Goal: Task Accomplishment & Management: Manage account settings

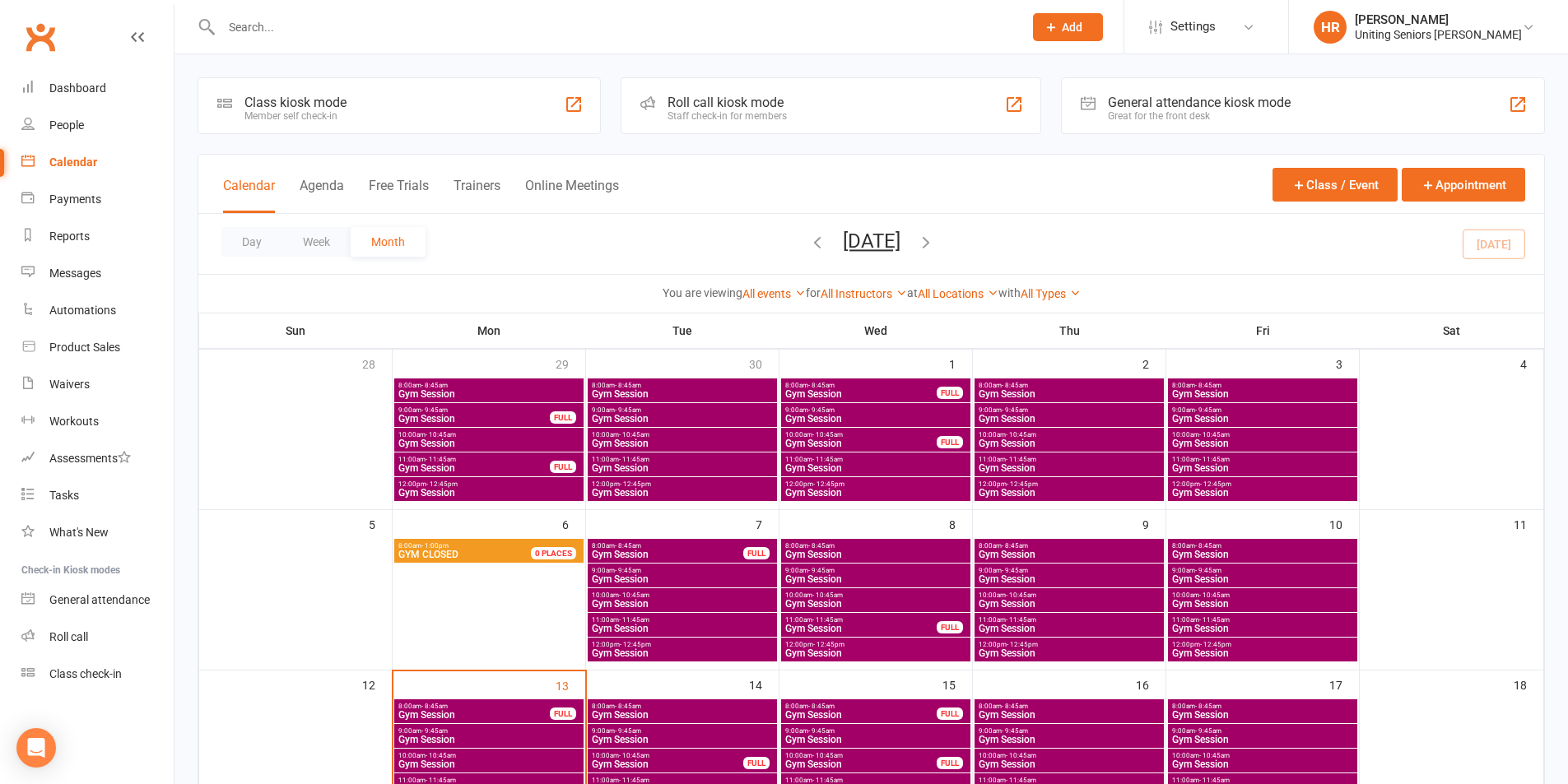
scroll to position [247, 0]
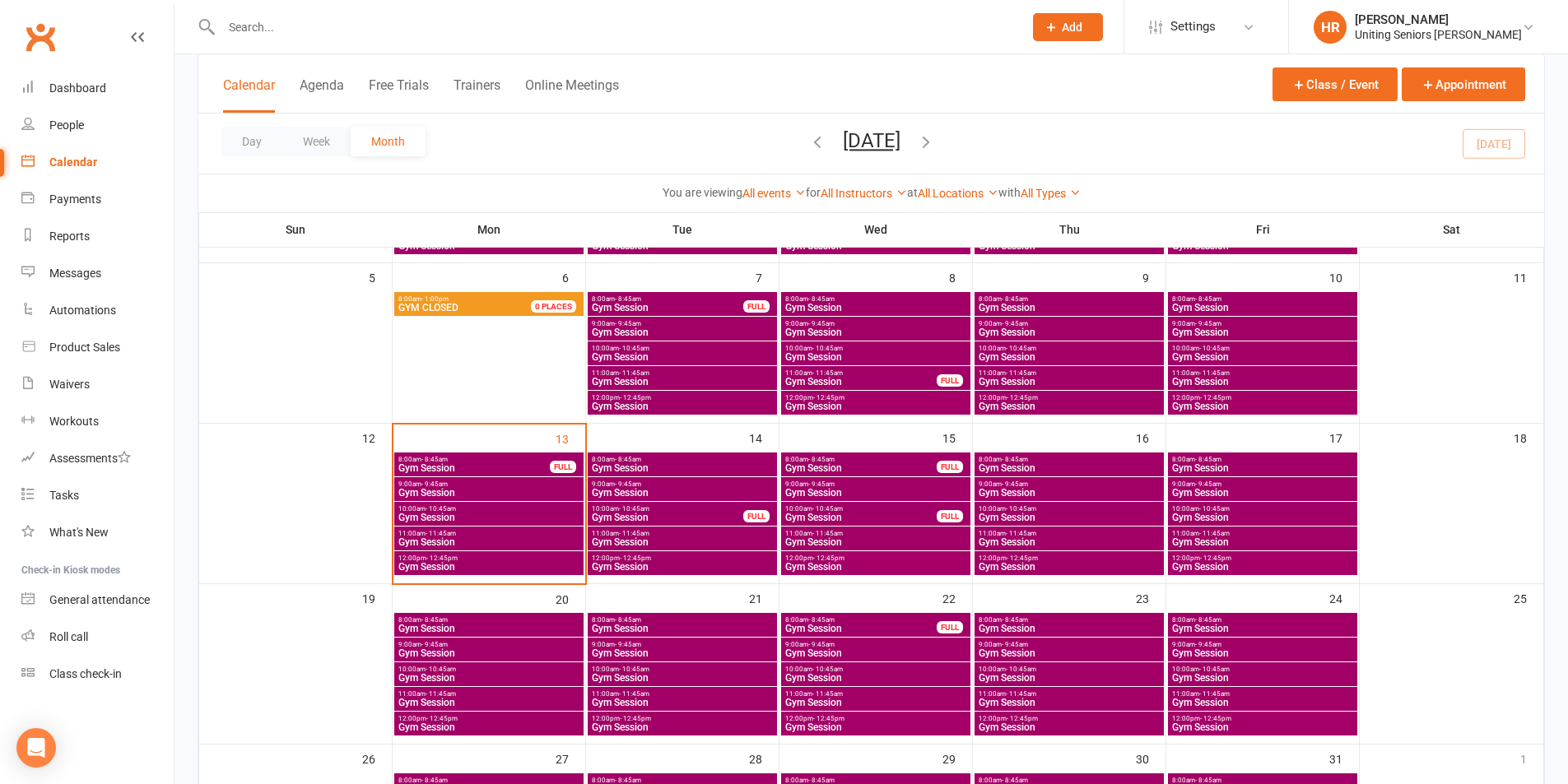
click at [511, 568] on span "Gym Session" at bounding box center [489, 566] width 182 height 10
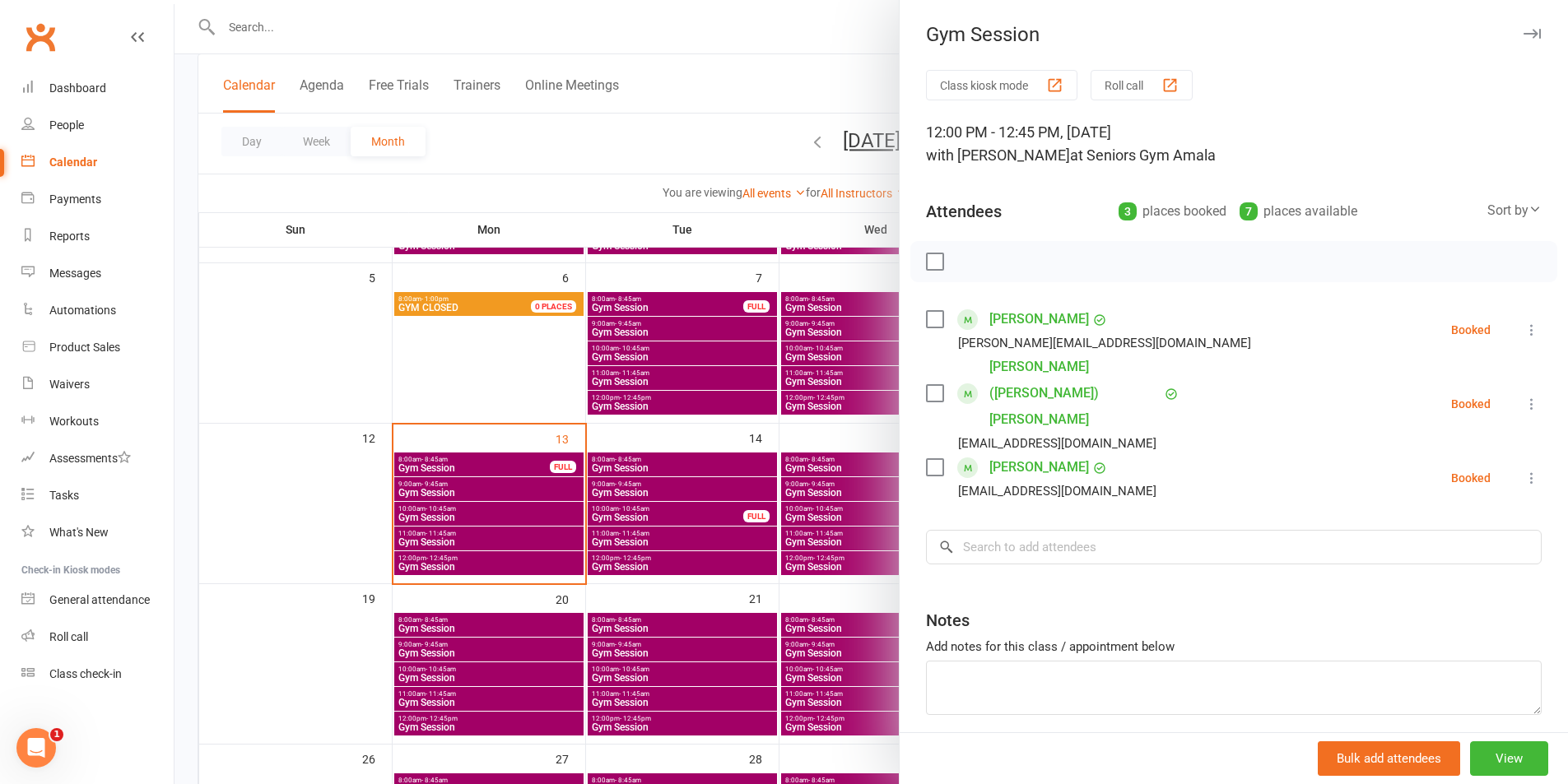
scroll to position [0, 0]
click at [1518, 424] on div "Class kiosk mode Roll call 12:00 PM - 12:45 PM, [DATE] with [PERSON_NAME] at Se…" at bounding box center [1234, 434] width 668 height 727
drag, startPoint x: 1503, startPoint y: 432, endPoint x: 1480, endPoint y: 536, distance: 106.5
click at [1522, 468] on button at bounding box center [1532, 478] width 20 height 20
click at [1478, 559] on link "Check in" at bounding box center [1452, 576] width 177 height 33
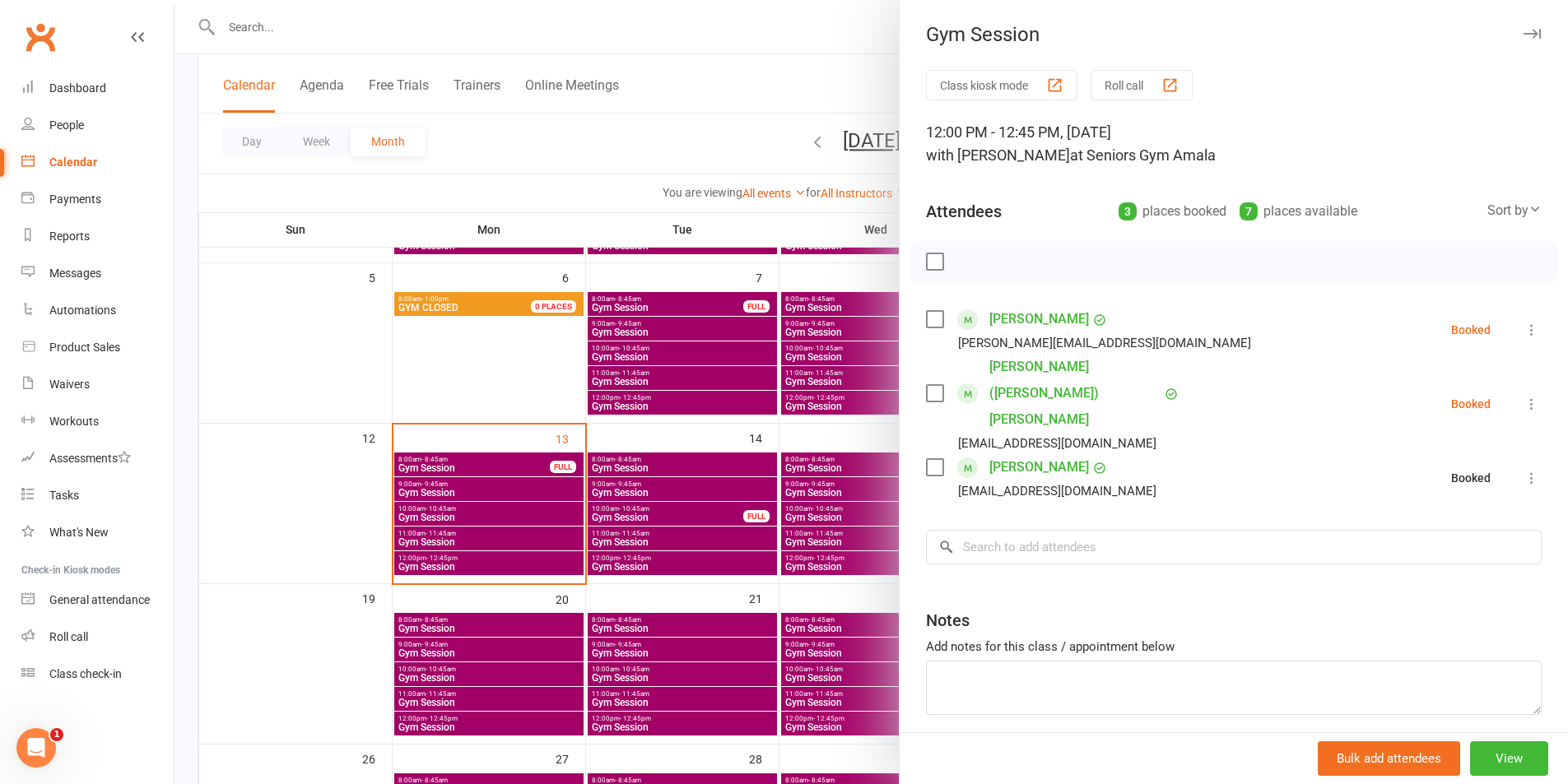
click at [509, 509] on div at bounding box center [871, 392] width 1393 height 784
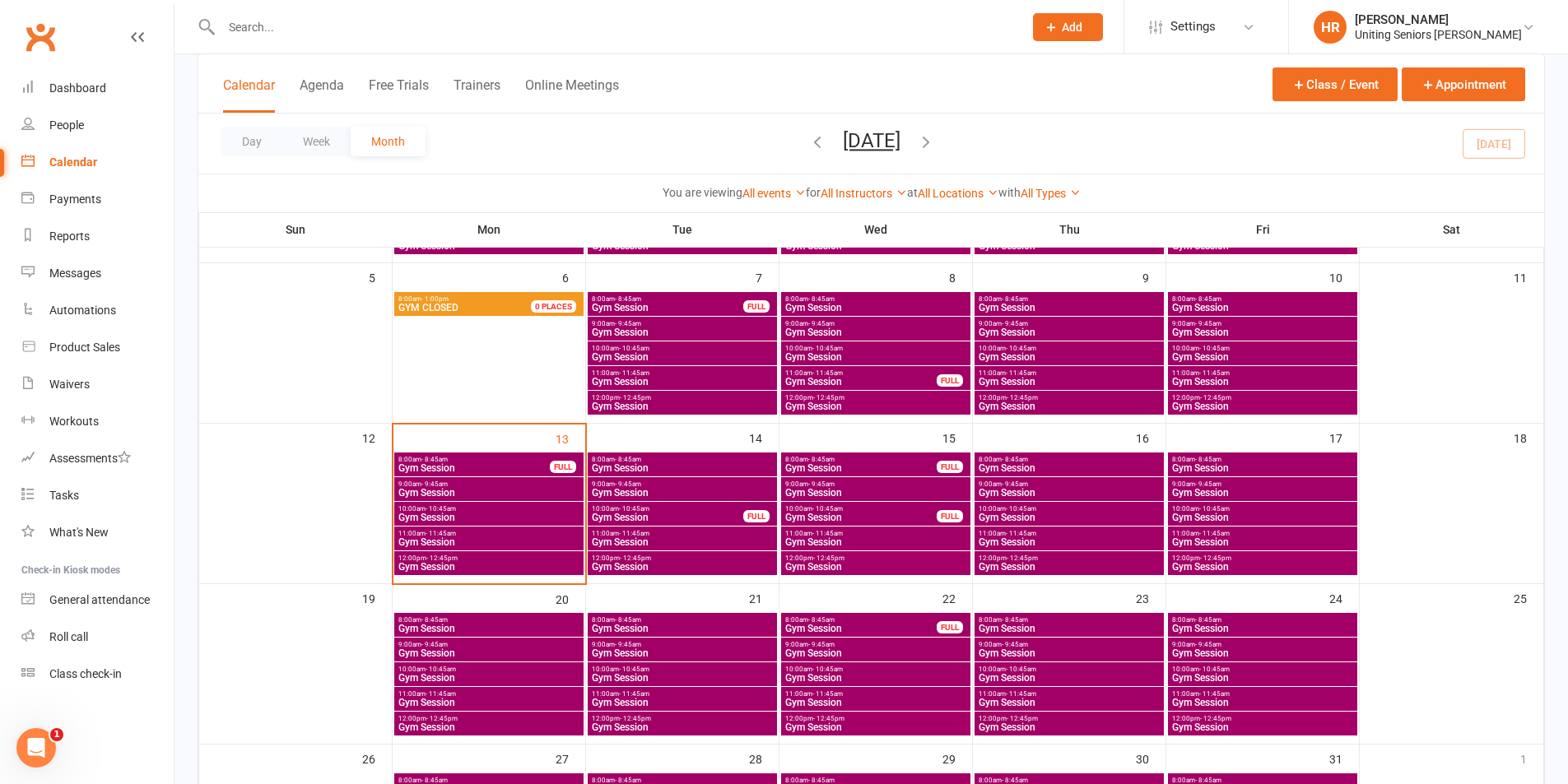
click at [520, 548] on div "11:00am - 11:45am Gym Session" at bounding box center [488, 537] width 189 height 24
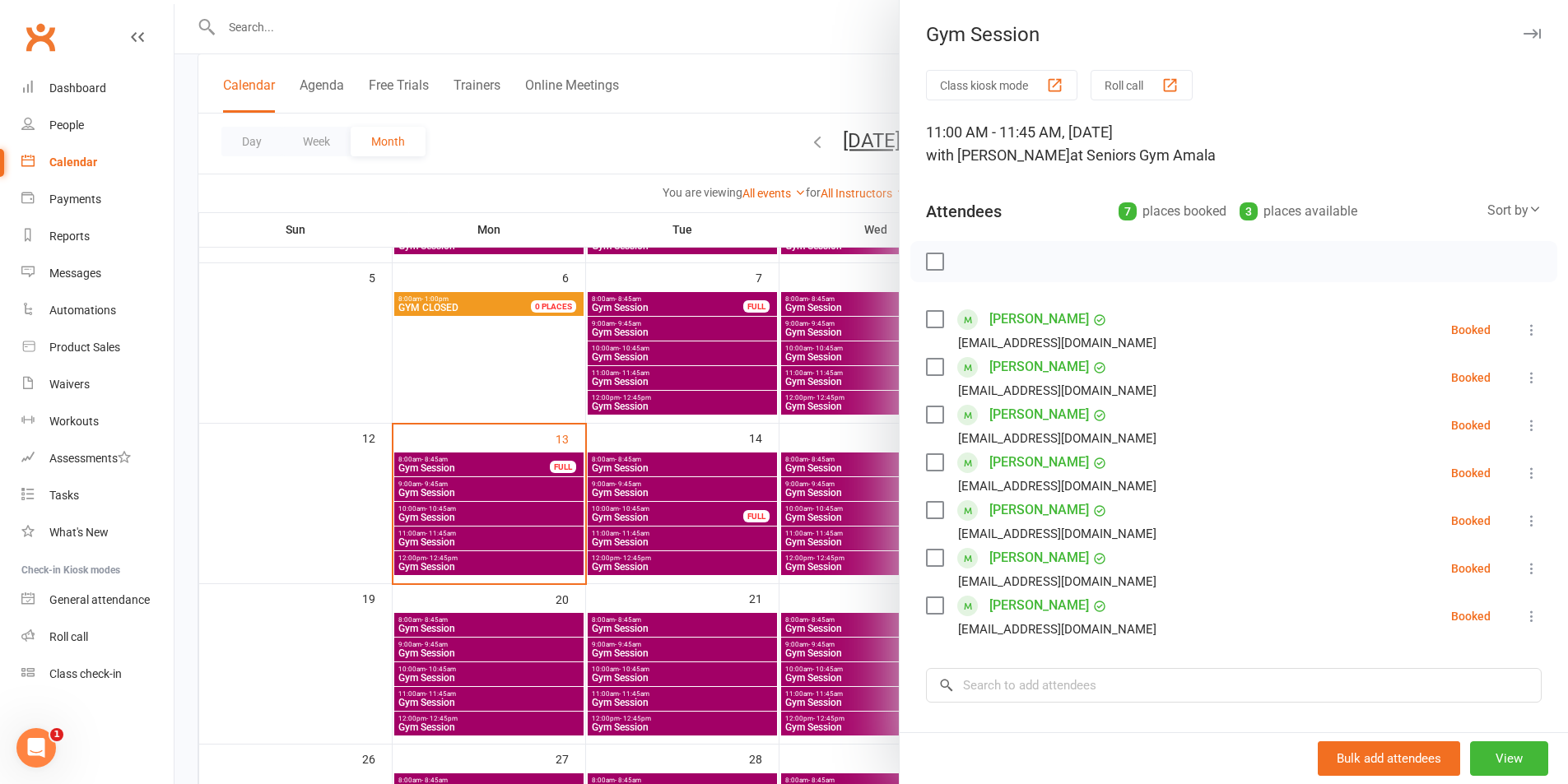
drag, startPoint x: 1508, startPoint y: 323, endPoint x: 1485, endPoint y: 407, distance: 87.1
click at [1523, 325] on icon at bounding box center [1531, 329] width 16 height 16
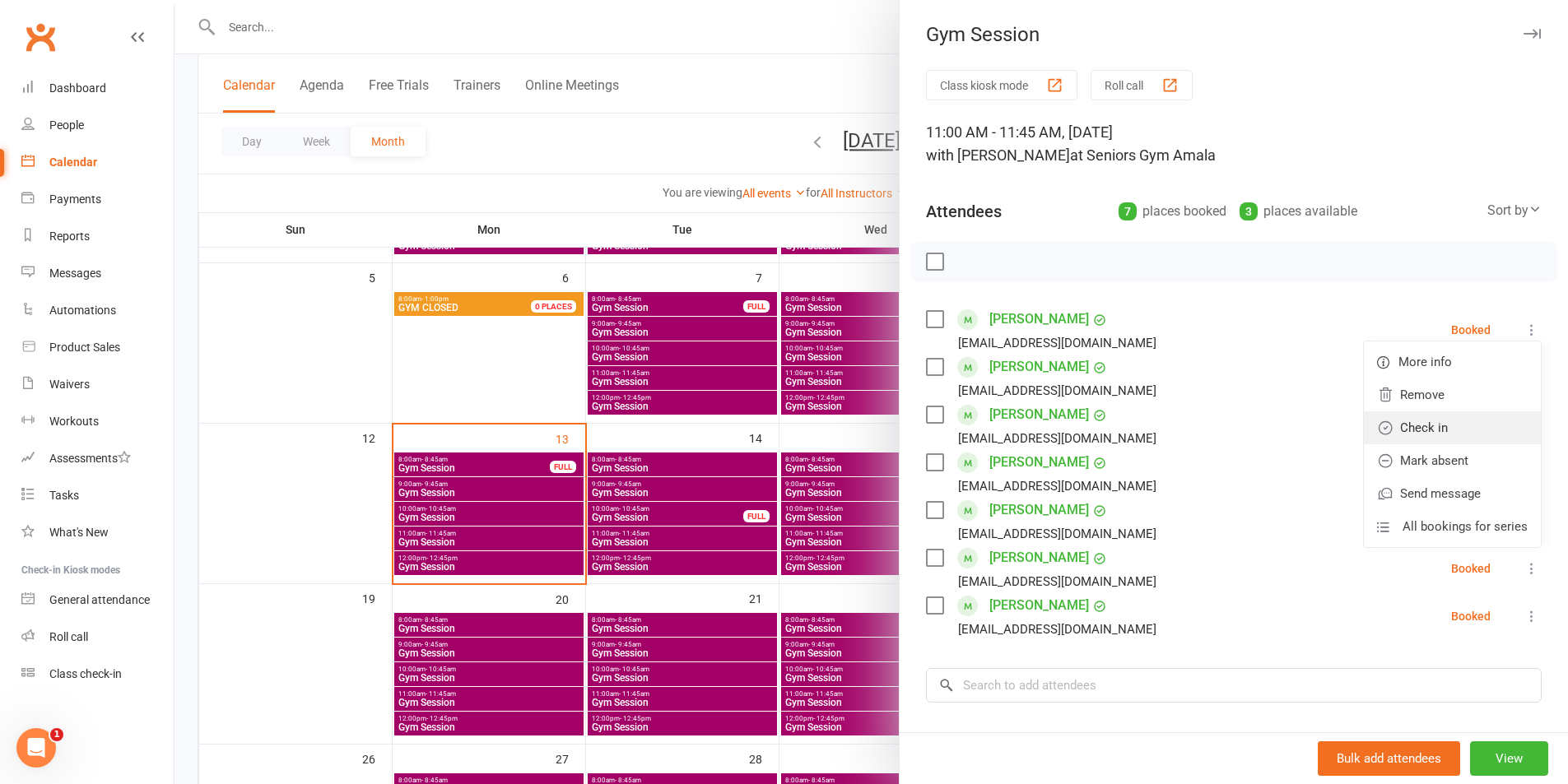
click at [1479, 417] on link "Check in" at bounding box center [1452, 427] width 177 height 33
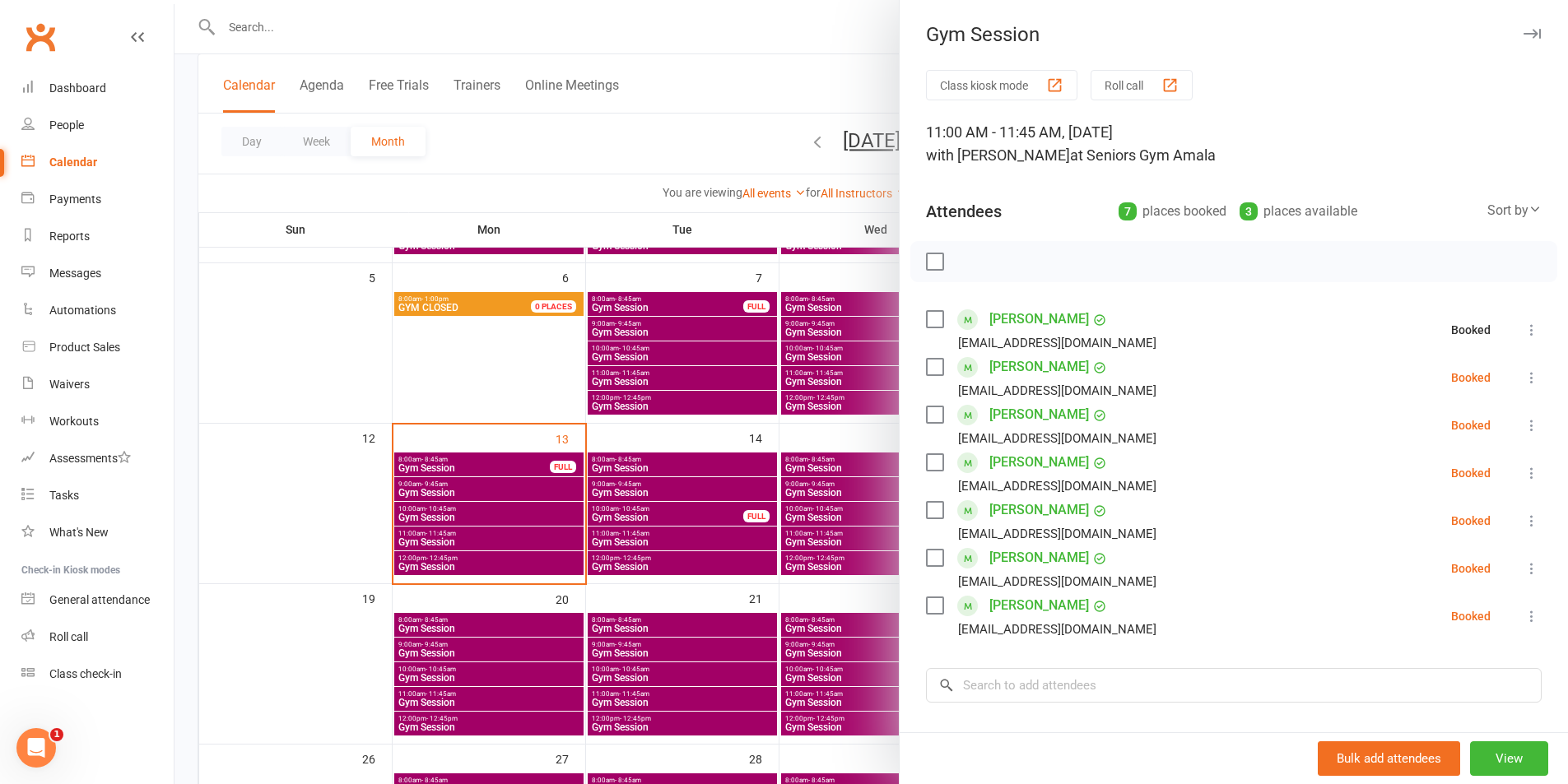
drag, startPoint x: 1508, startPoint y: 378, endPoint x: 1501, endPoint y: 399, distance: 22.1
click at [1523, 381] on icon at bounding box center [1531, 377] width 16 height 16
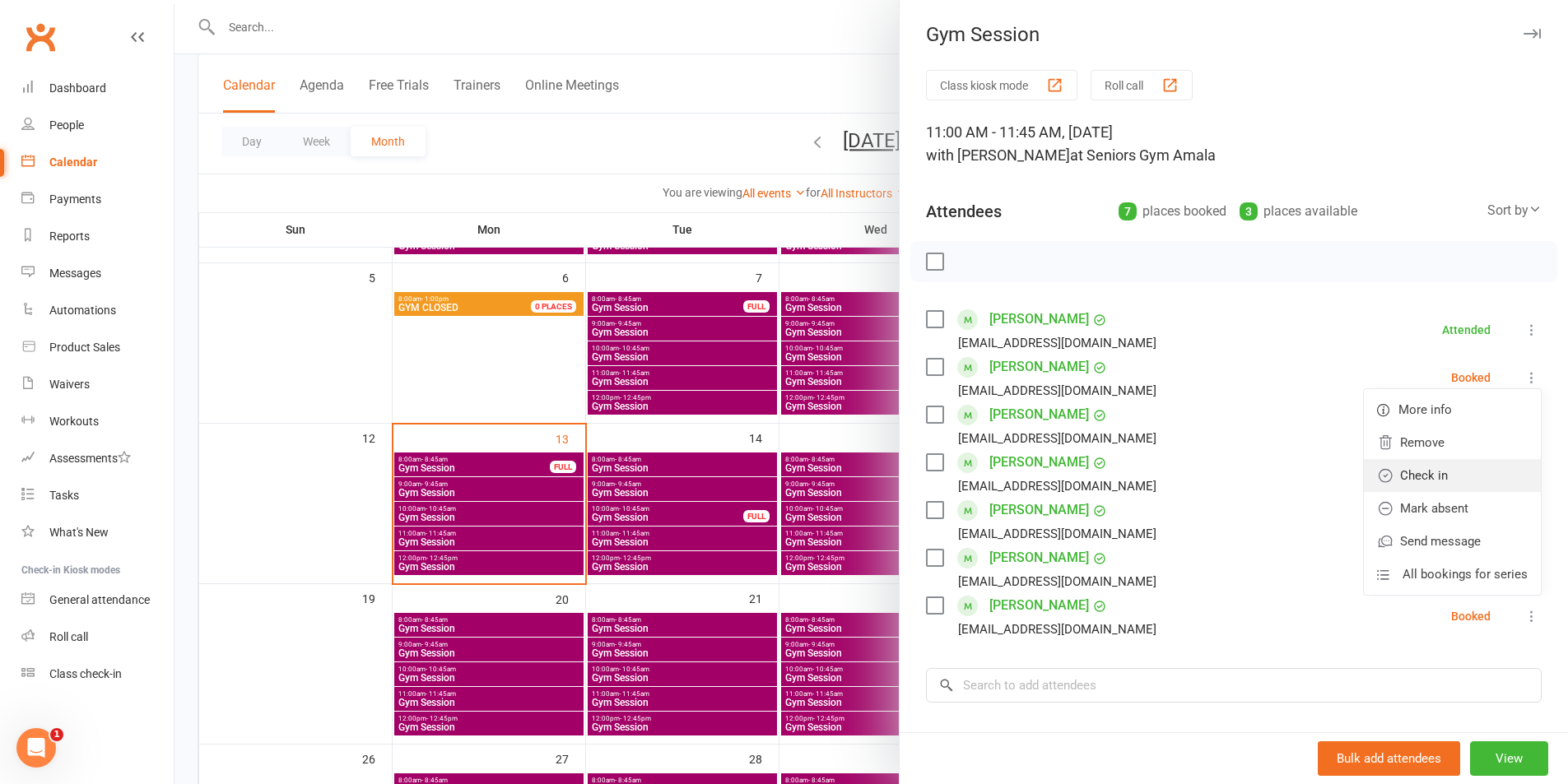
click at [1477, 471] on link "Check in" at bounding box center [1452, 475] width 177 height 33
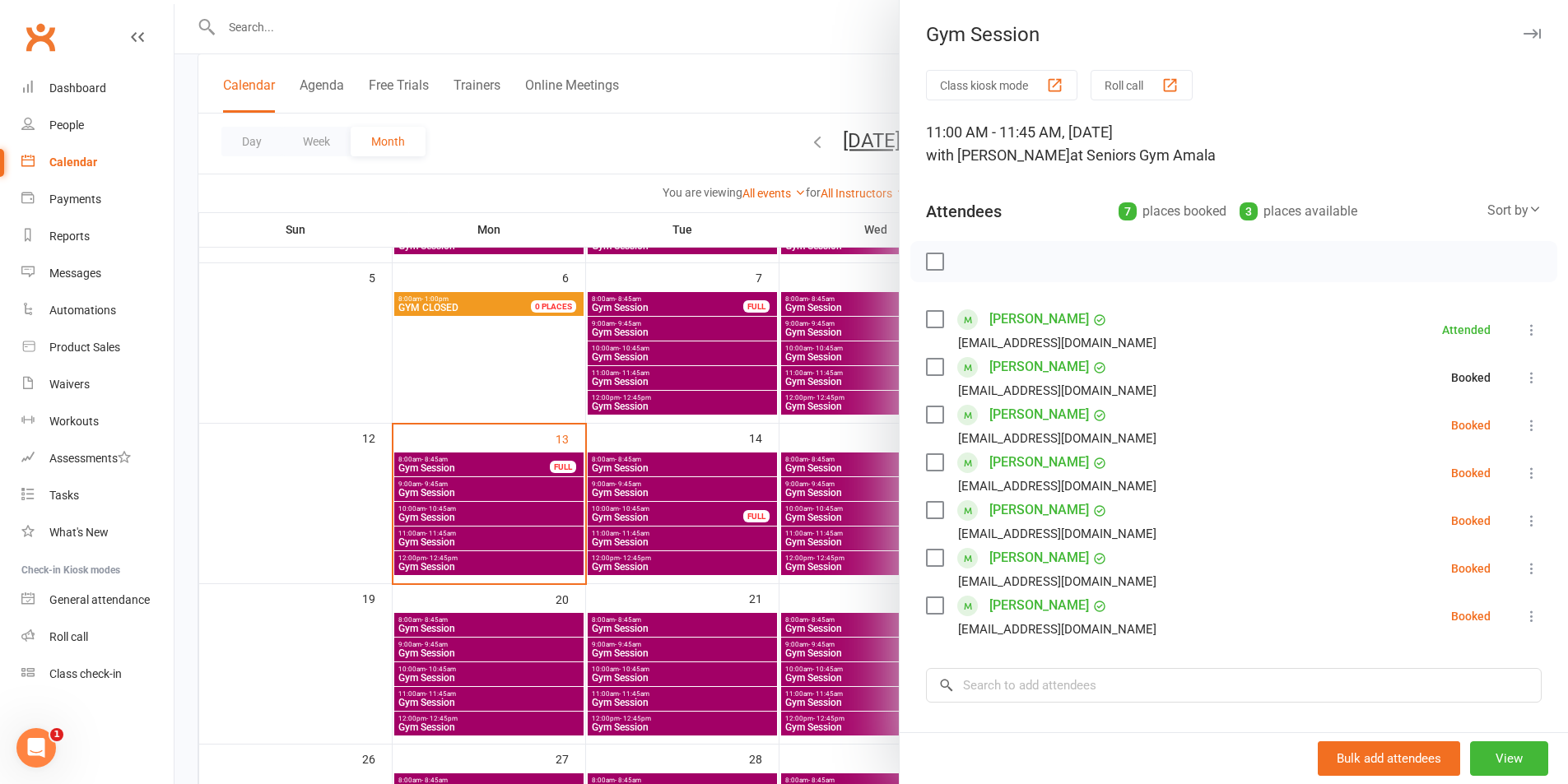
click at [1523, 428] on icon at bounding box center [1531, 424] width 16 height 16
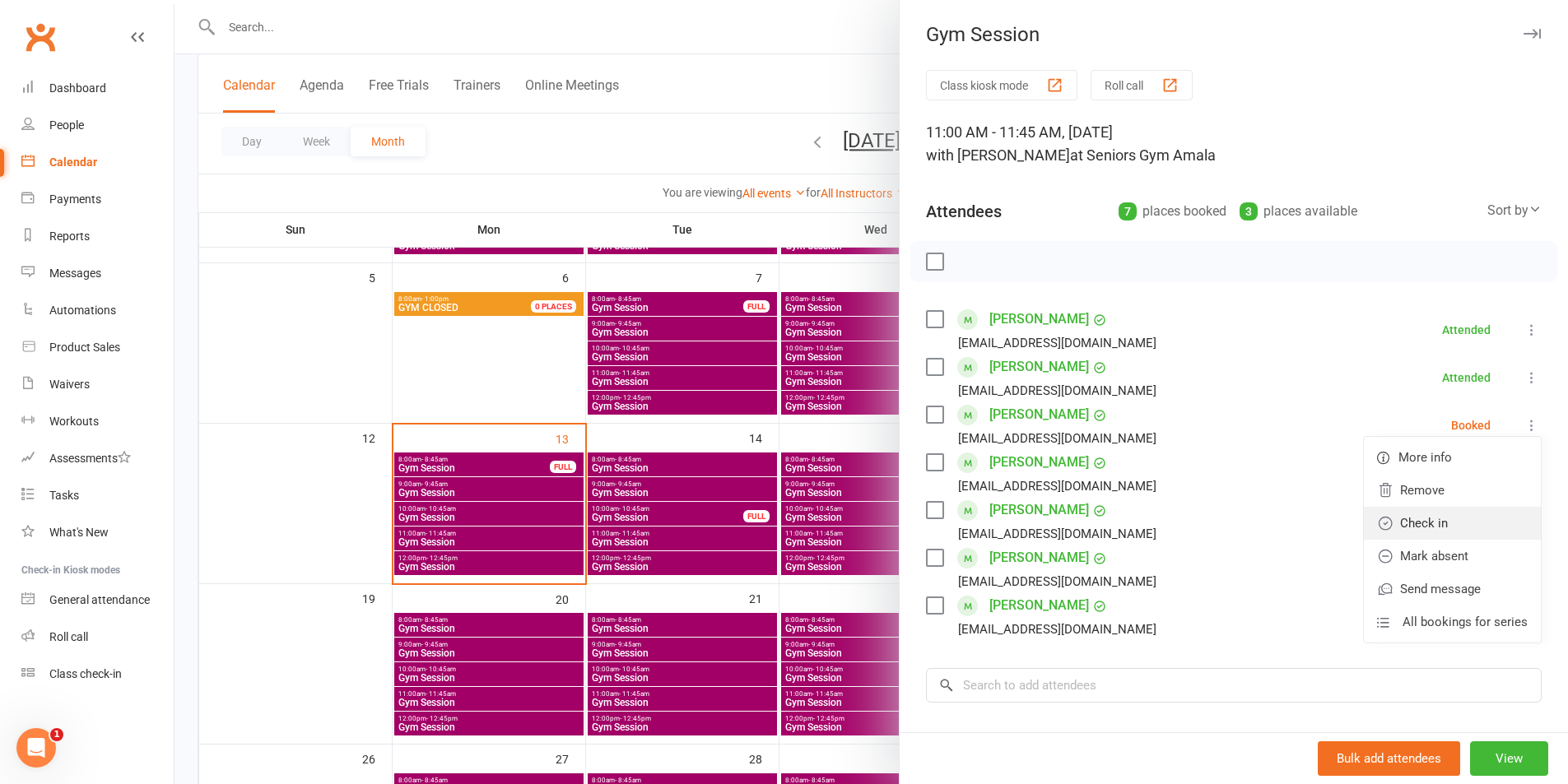
click at [1481, 511] on link "Check in" at bounding box center [1452, 523] width 177 height 33
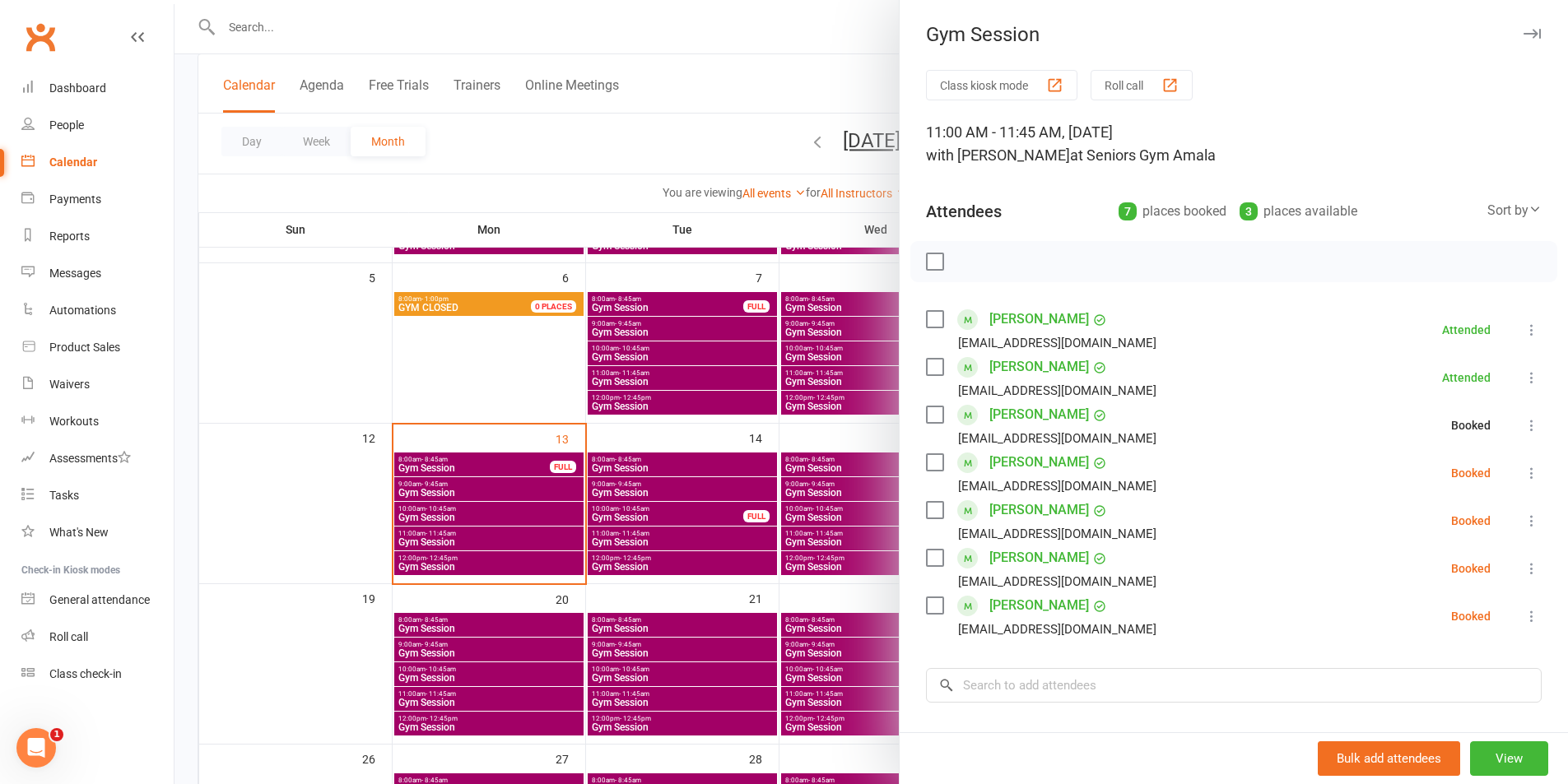
click at [1523, 468] on icon at bounding box center [1531, 472] width 16 height 16
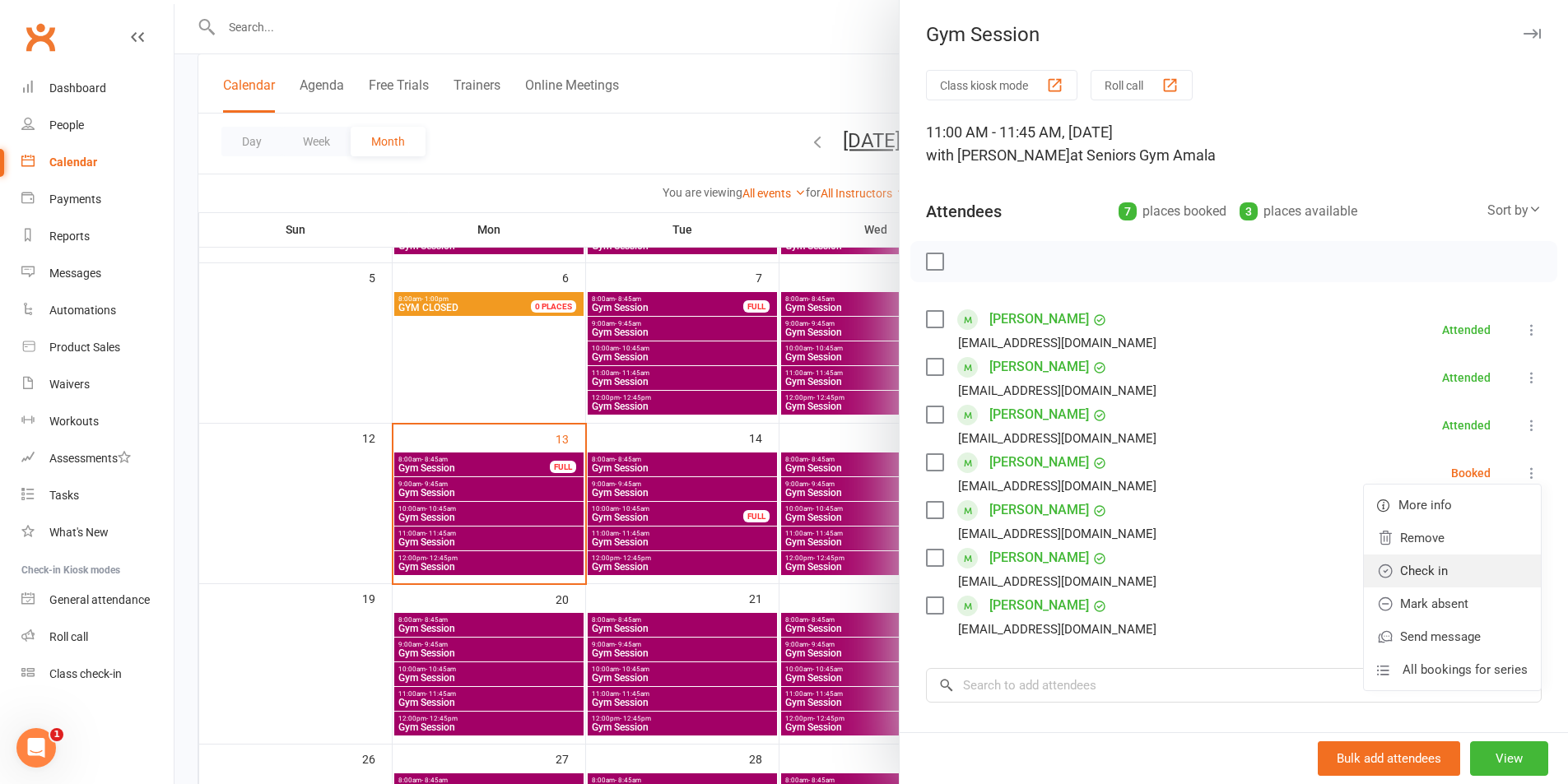
click at [1481, 563] on link "Check in" at bounding box center [1452, 571] width 177 height 33
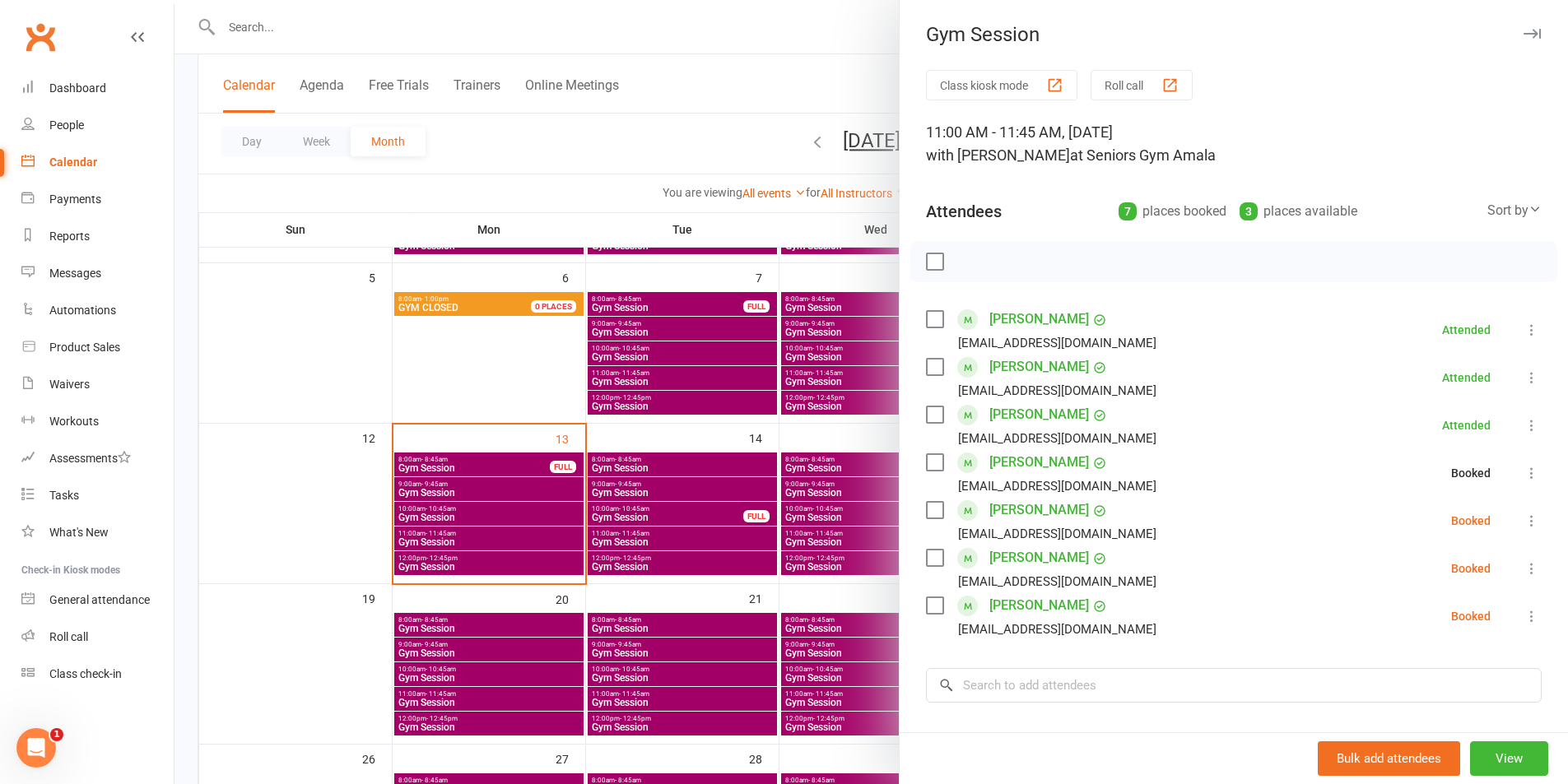
click at [1523, 520] on icon at bounding box center [1531, 520] width 16 height 16
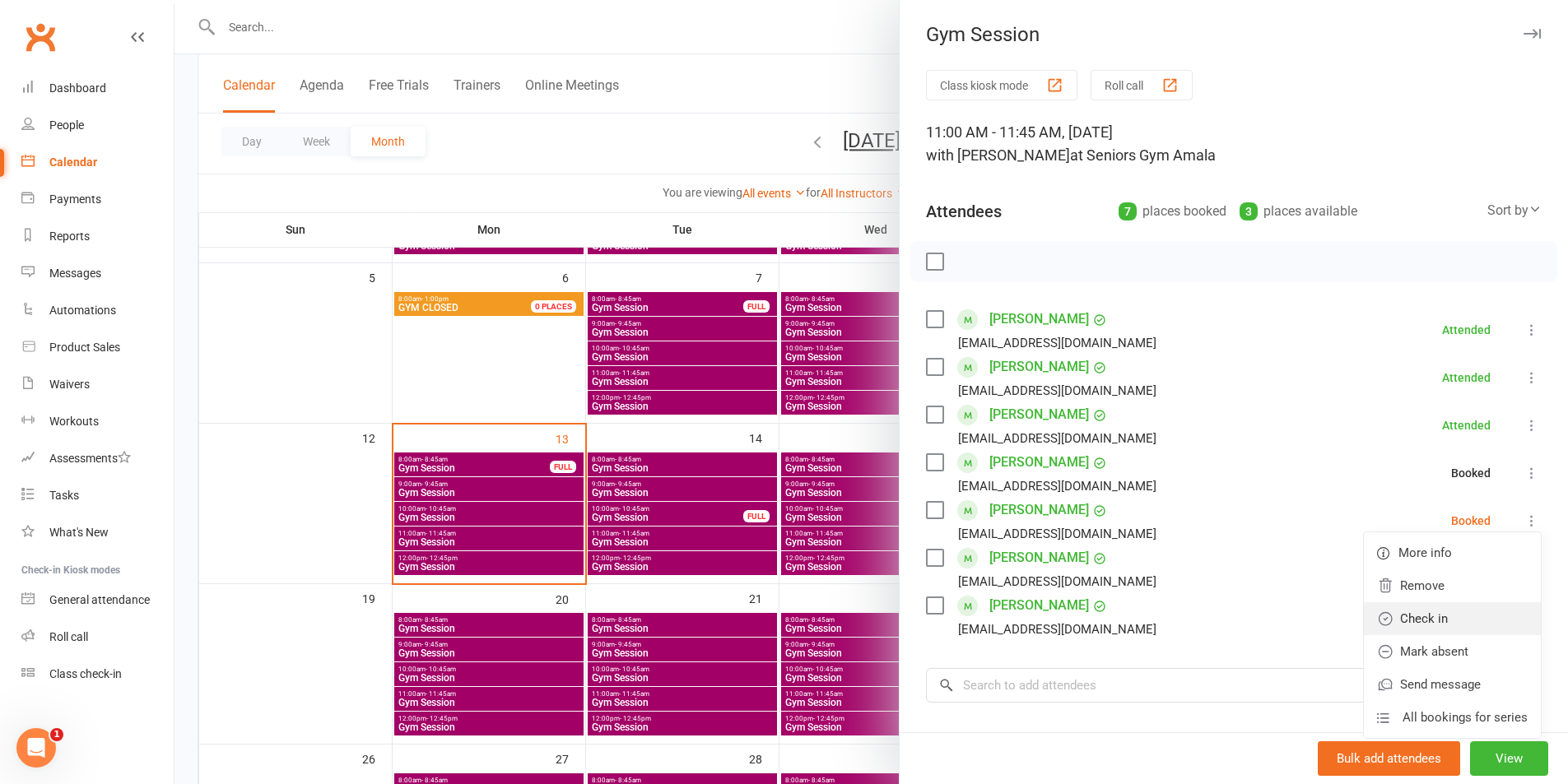
click at [1488, 610] on link "Check in" at bounding box center [1452, 618] width 177 height 33
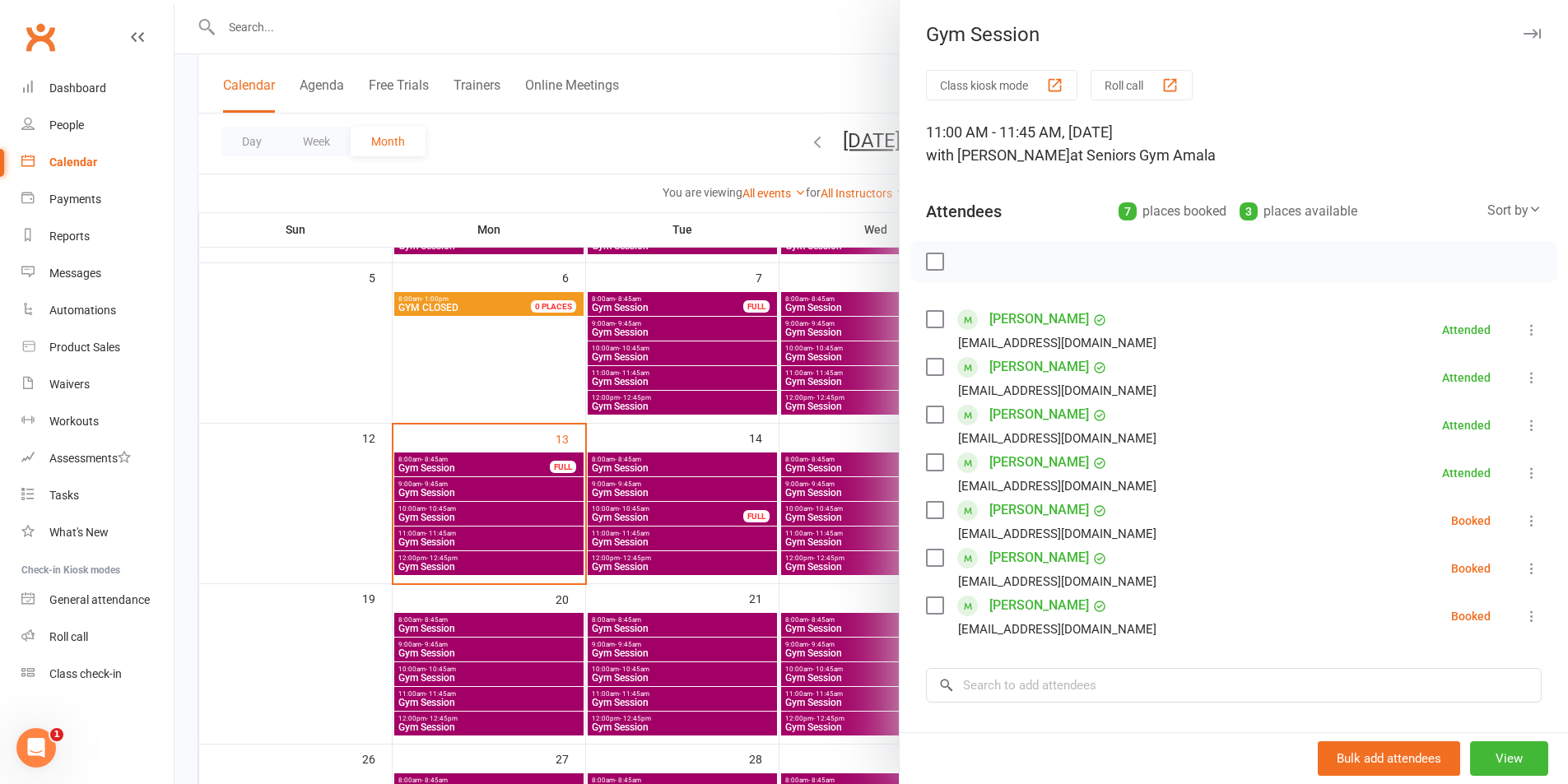
click at [1523, 565] on icon at bounding box center [1531, 568] width 16 height 16
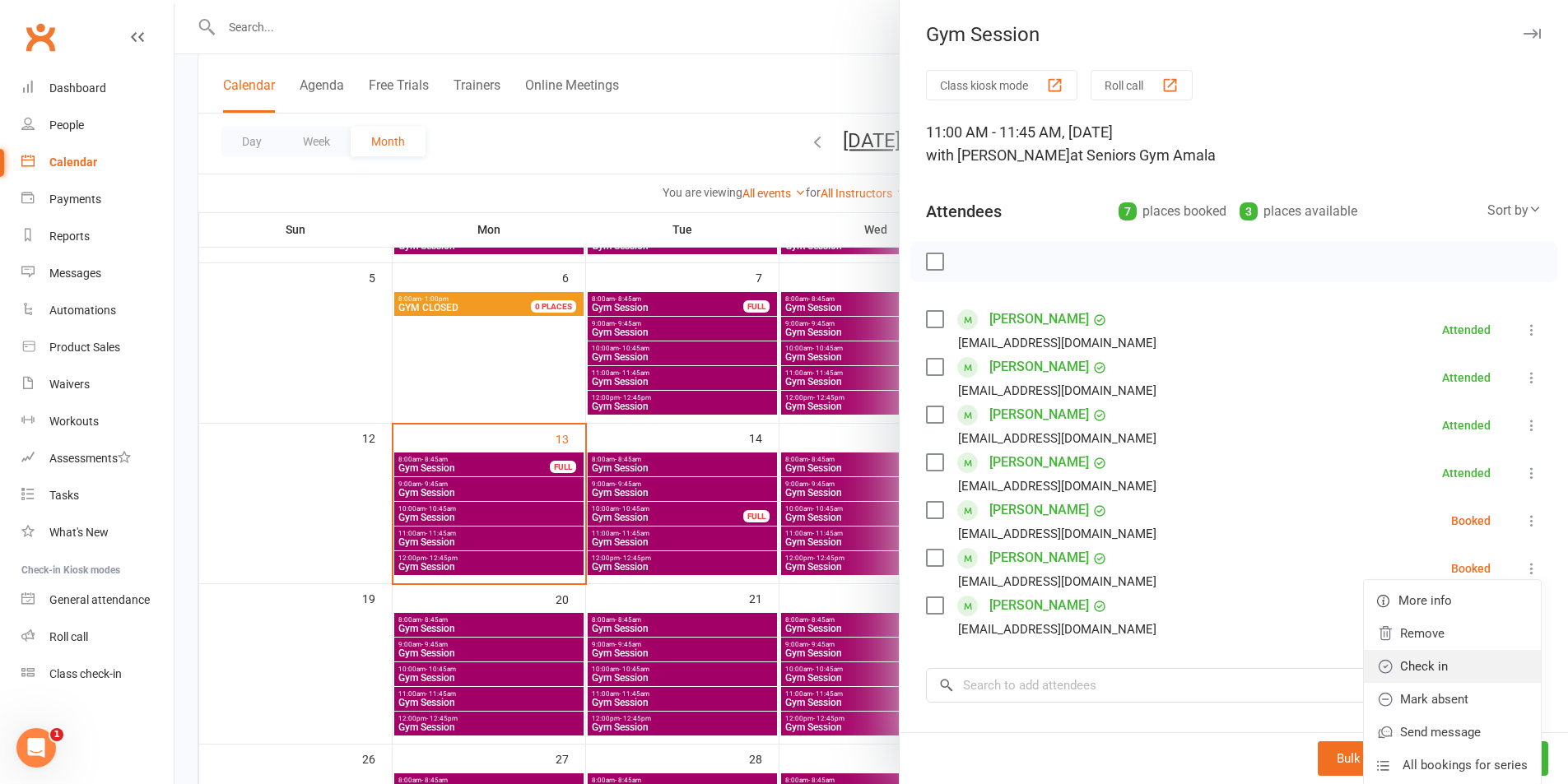
click at [1478, 679] on link "Check in" at bounding box center [1452, 666] width 177 height 33
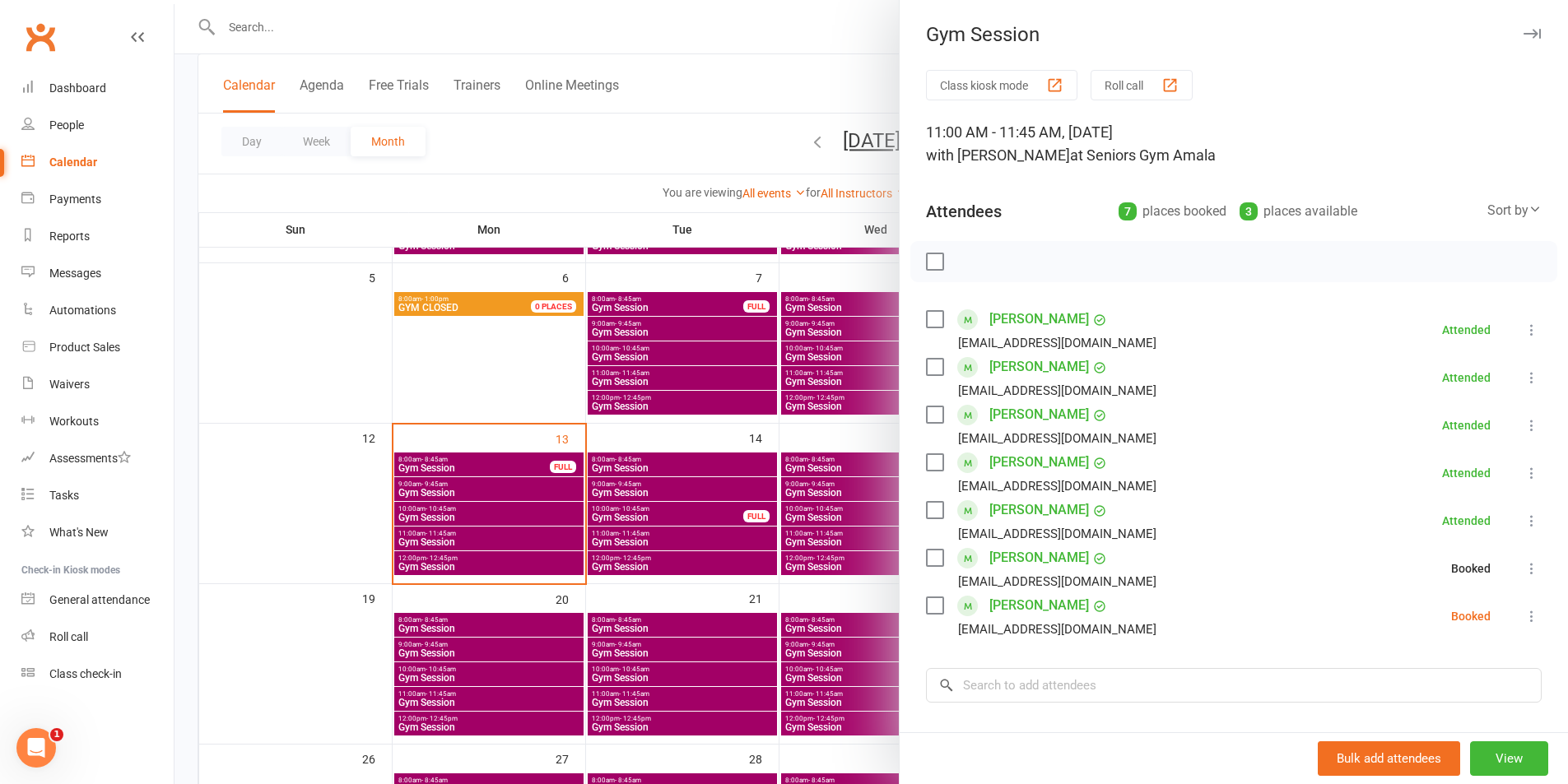
drag, startPoint x: 1499, startPoint y: 617, endPoint x: 1487, endPoint y: 670, distance: 54.3
click at [1523, 620] on icon at bounding box center [1531, 615] width 16 height 16
drag, startPoint x: 1470, startPoint y: 706, endPoint x: 1436, endPoint y: 694, distance: 36.1
click at [1468, 706] on link "Check in" at bounding box center [1452, 714] width 177 height 33
drag, startPoint x: 584, startPoint y: 531, endPoint x: 531, endPoint y: 504, distance: 59.5
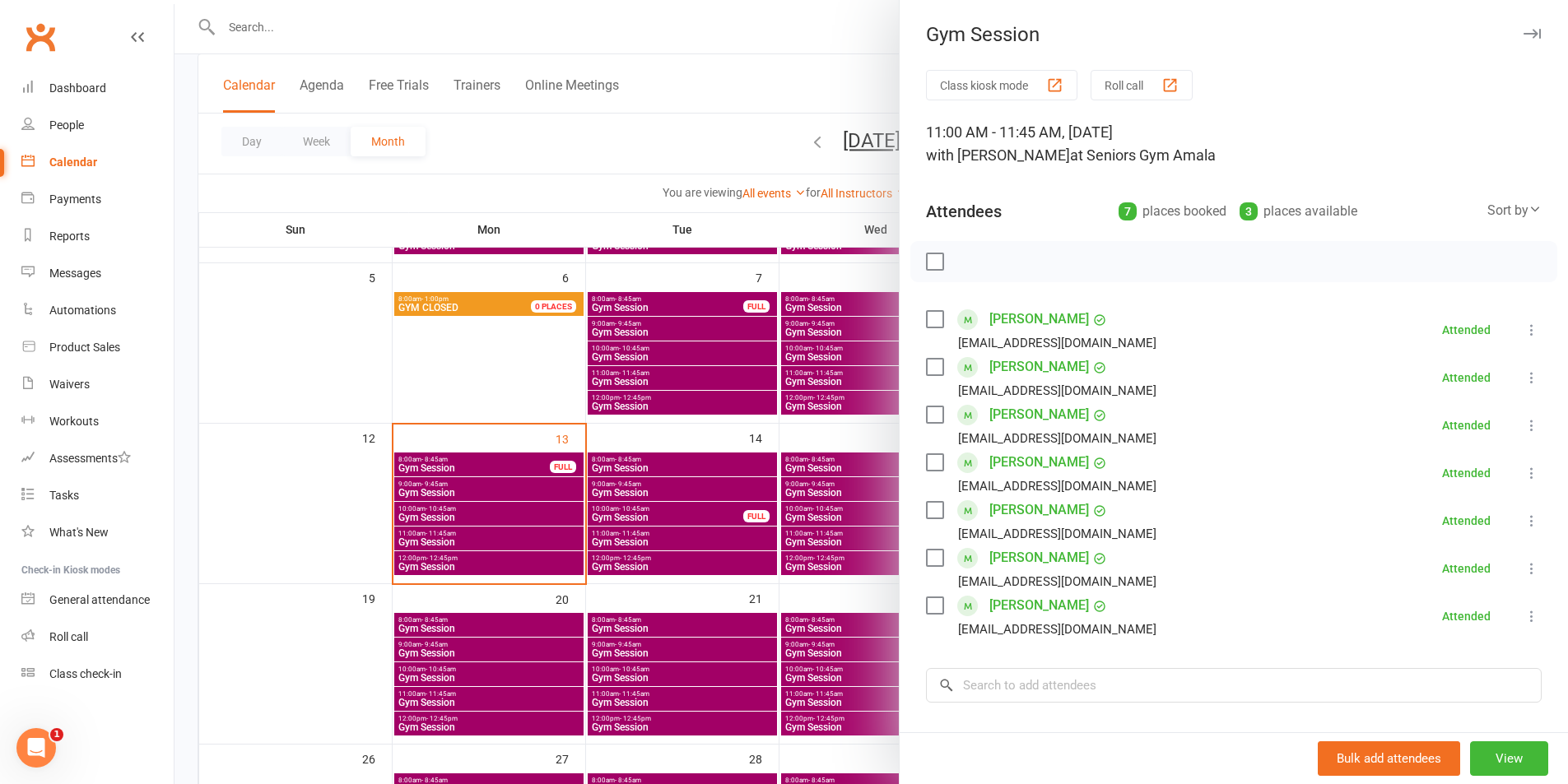
click at [577, 528] on div at bounding box center [871, 392] width 1393 height 784
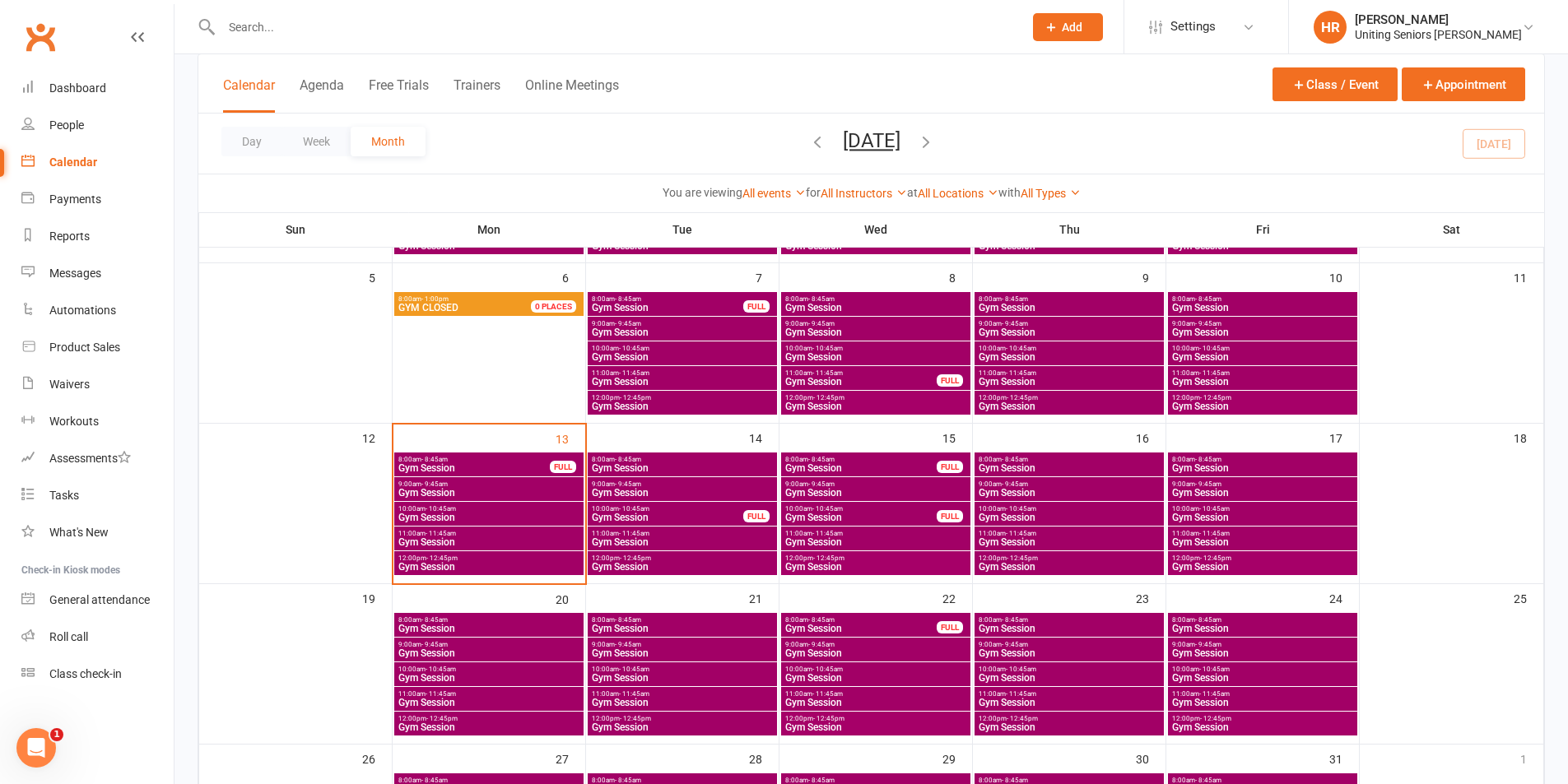
click at [531, 503] on div "10:00am - 10:45am Gym Session" at bounding box center [488, 513] width 189 height 24
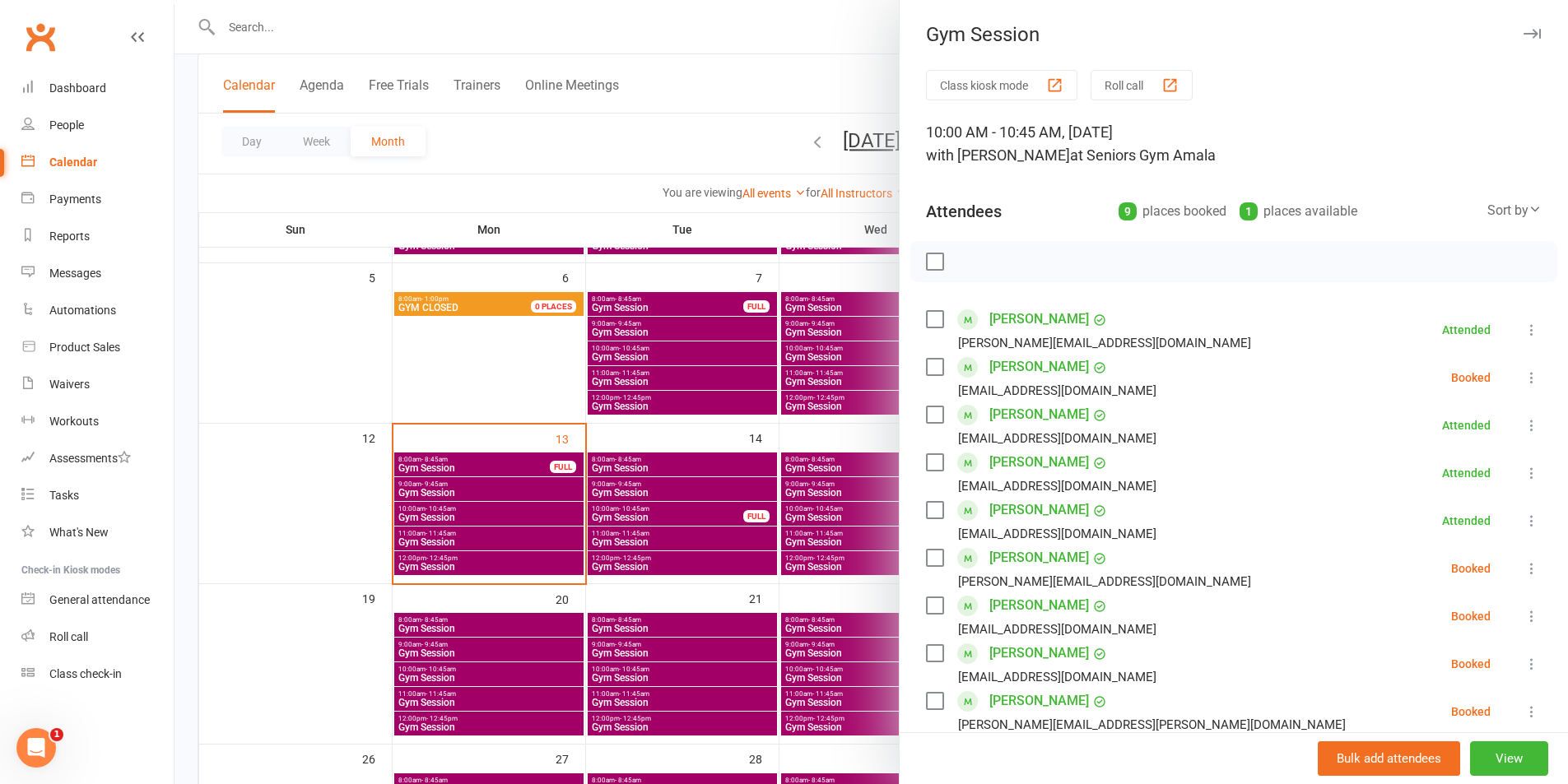
drag, startPoint x: 1506, startPoint y: 375, endPoint x: 1467, endPoint y: 468, distance: 100.8
click at [1523, 376] on icon at bounding box center [1531, 377] width 16 height 16
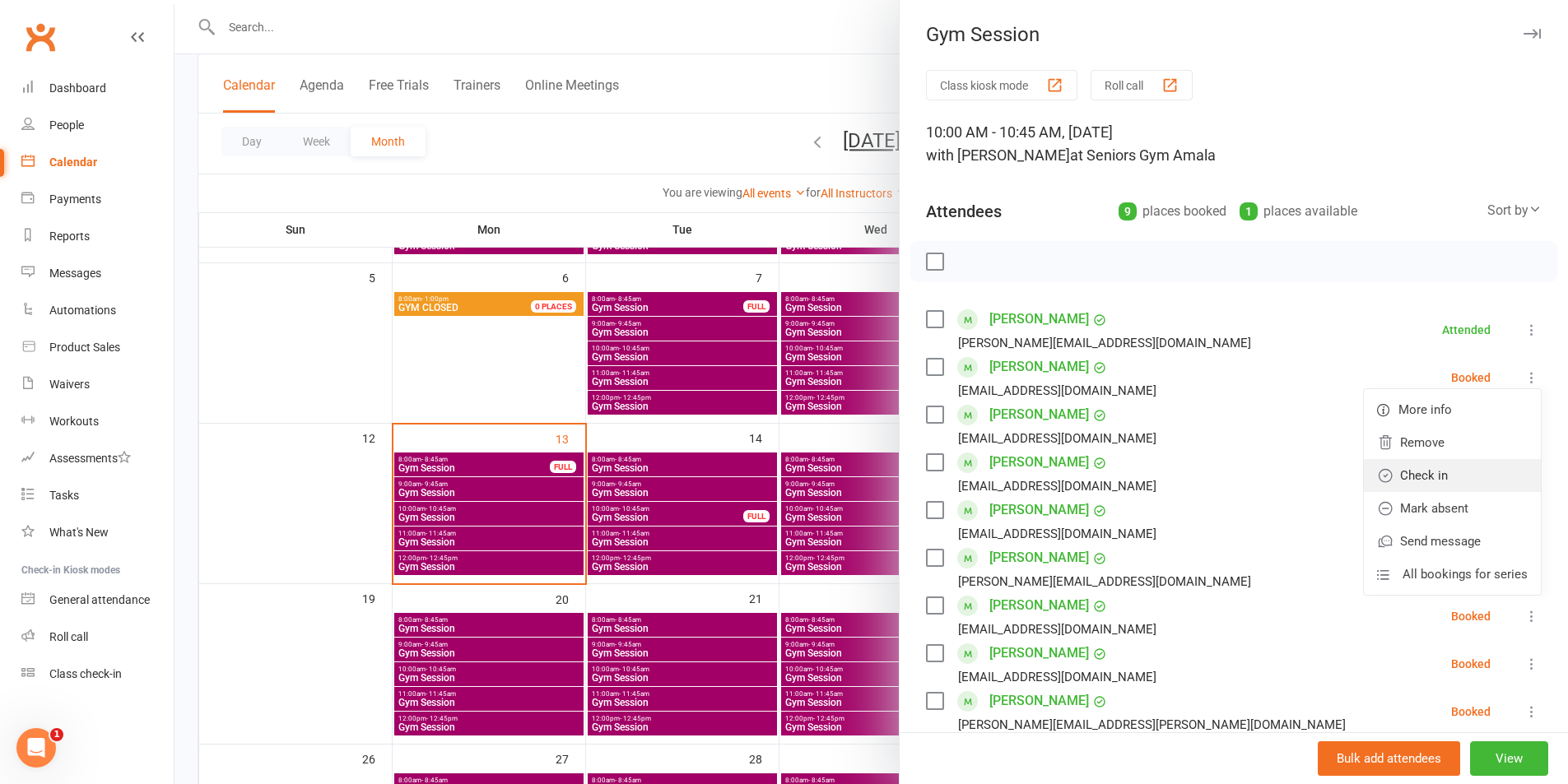
click at [1464, 471] on link "Check in" at bounding box center [1452, 475] width 177 height 33
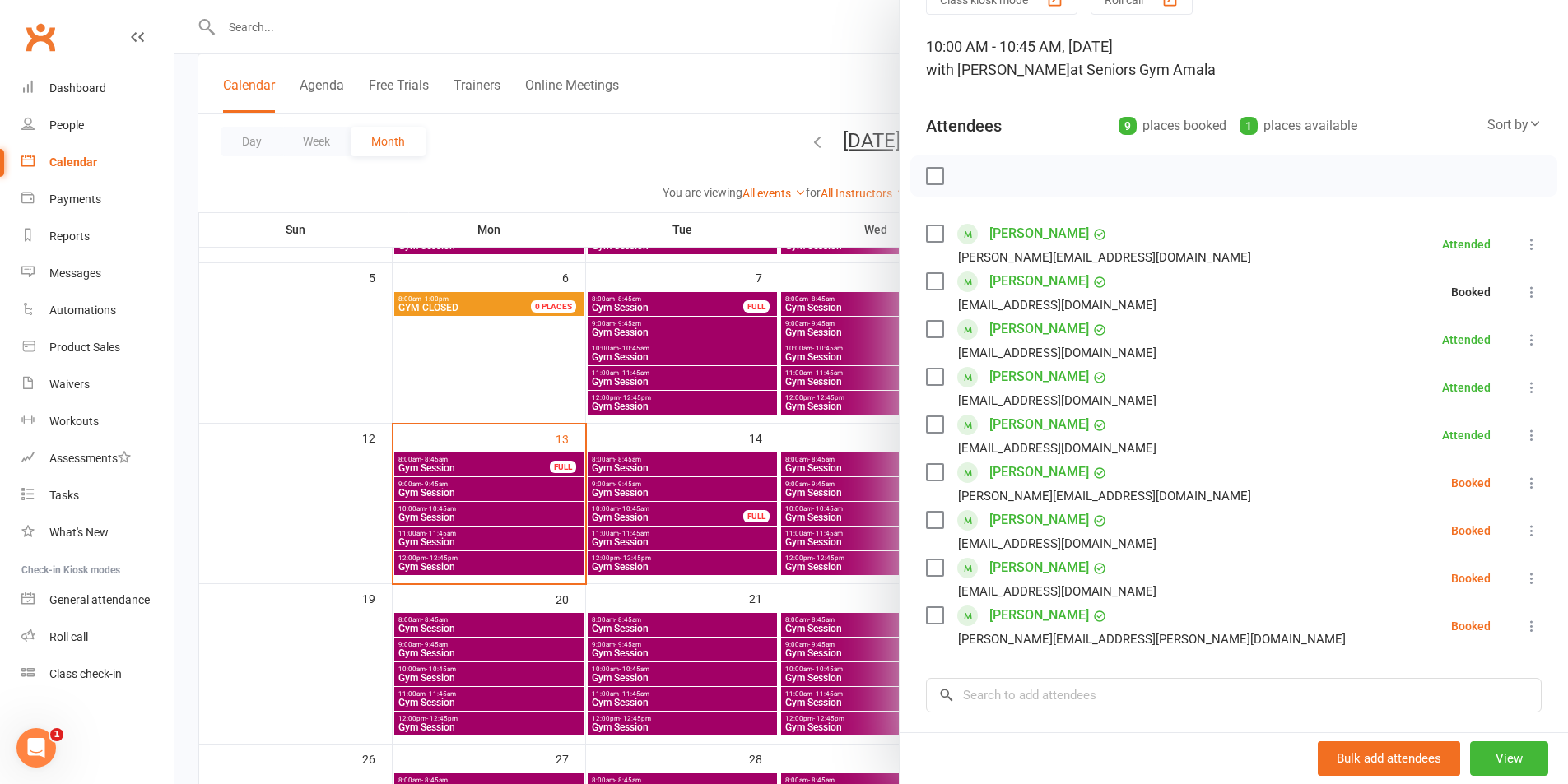
scroll to position [164, 0]
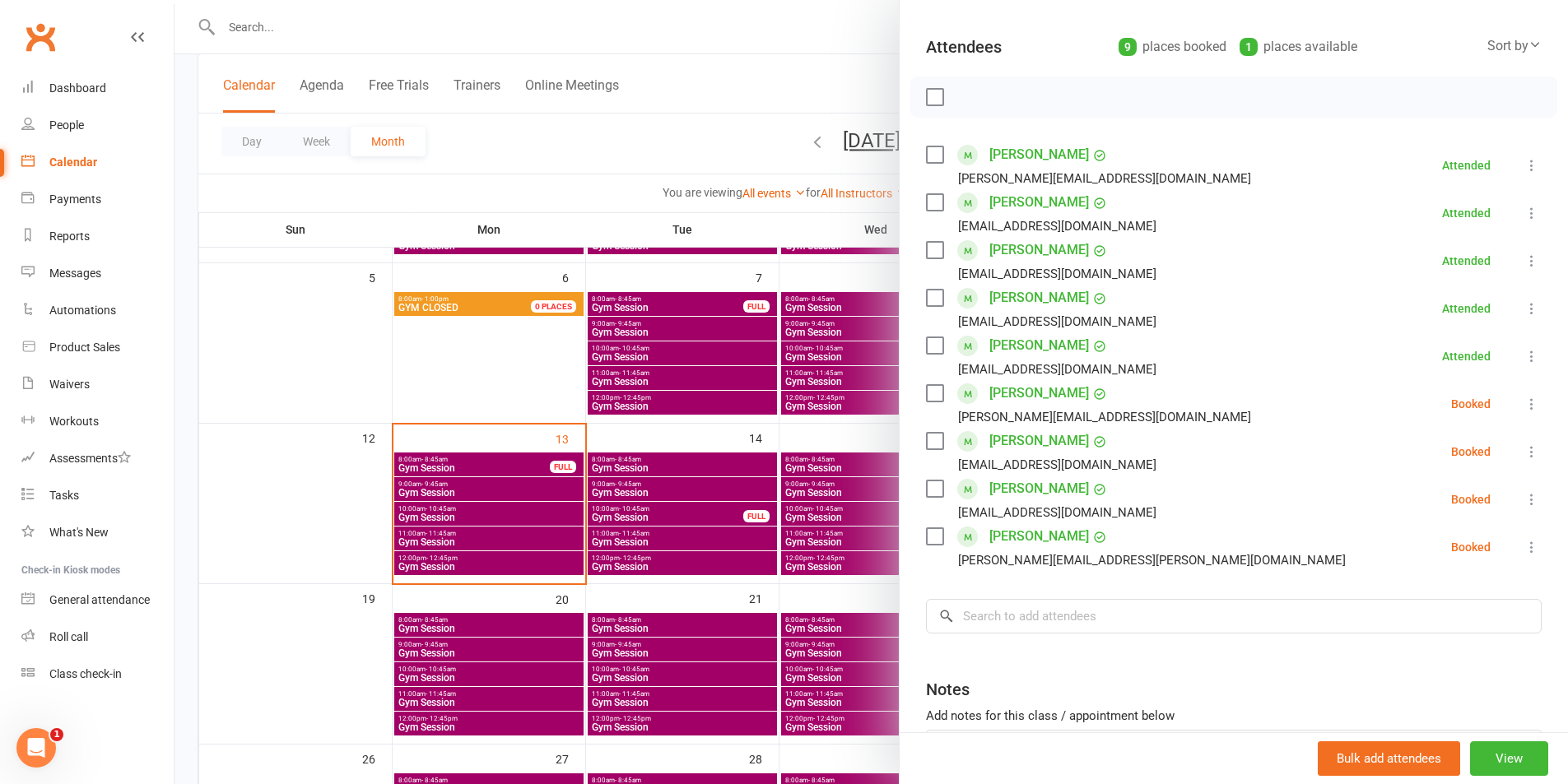
click at [1523, 406] on icon at bounding box center [1531, 403] width 16 height 16
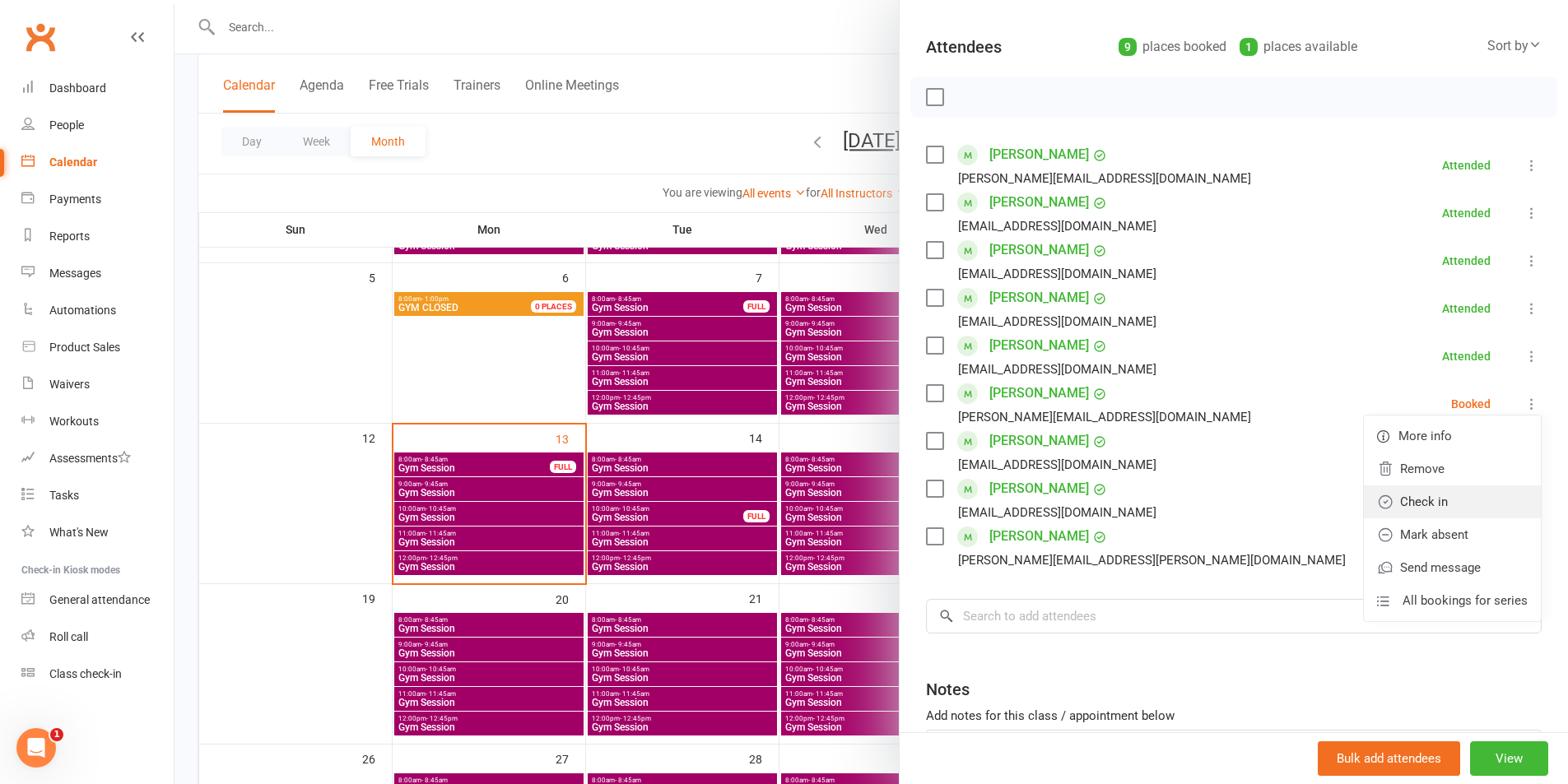
click at [1480, 504] on link "Check in" at bounding box center [1452, 502] width 177 height 33
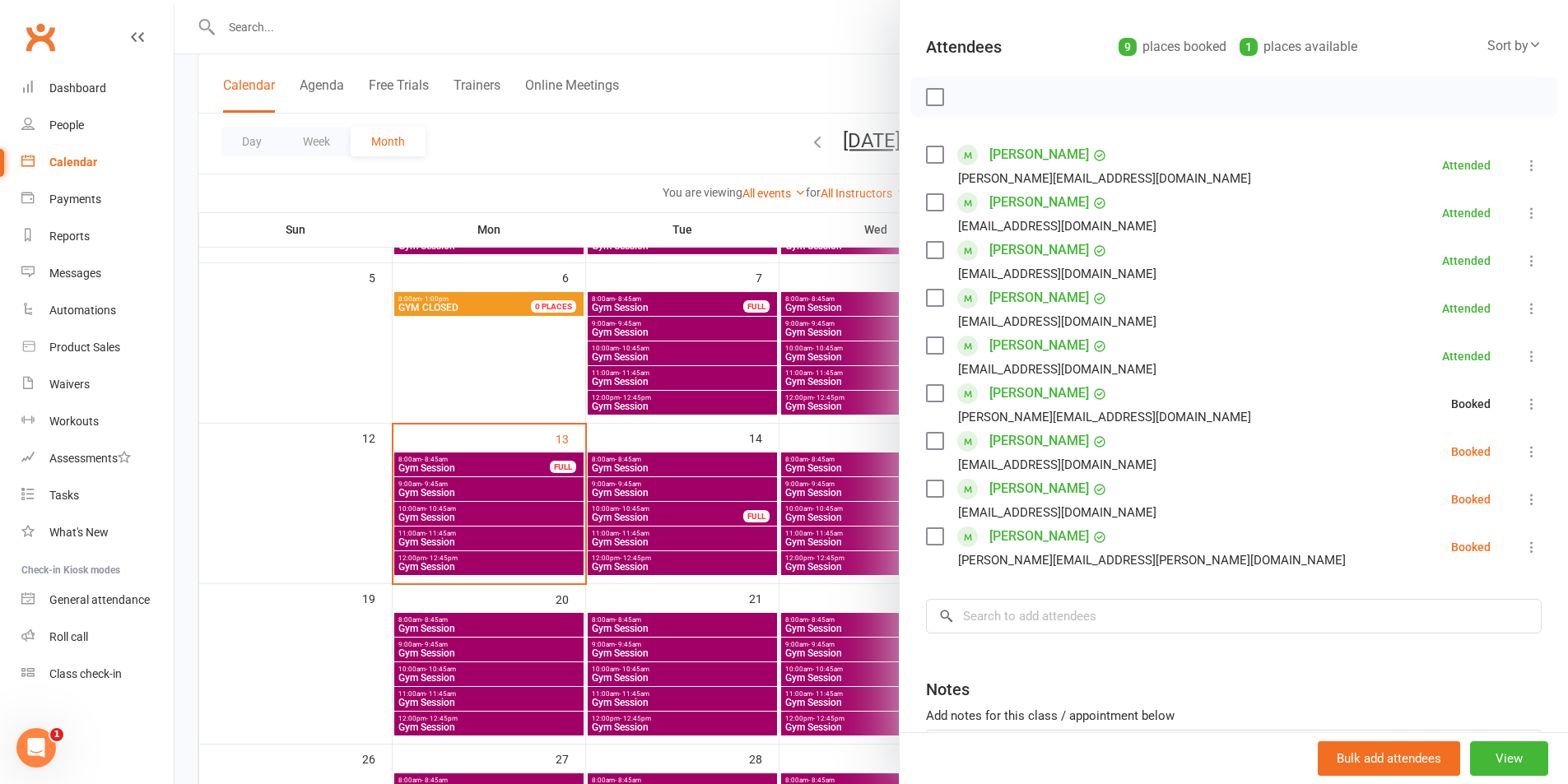
drag, startPoint x: 1509, startPoint y: 453, endPoint x: 1482, endPoint y: 529, distance: 80.7
click at [1523, 454] on icon at bounding box center [1531, 451] width 16 height 16
click at [1476, 545] on link "Check in" at bounding box center [1452, 549] width 177 height 33
drag, startPoint x: 1513, startPoint y: 500, endPoint x: 1509, endPoint y: 557, distance: 57.1
click at [1523, 501] on icon at bounding box center [1531, 499] width 16 height 16
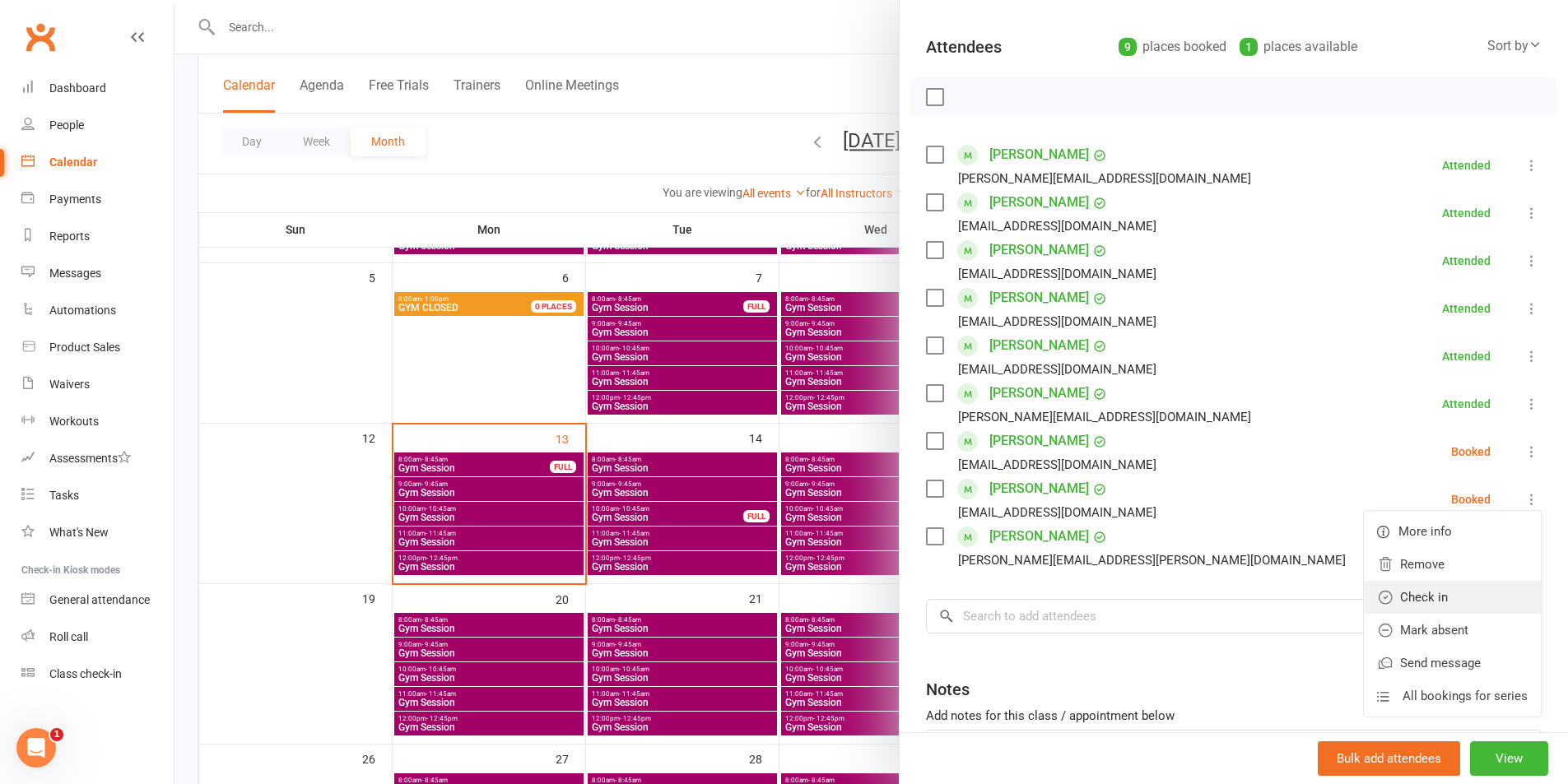
click at [1498, 586] on link "Check in" at bounding box center [1452, 597] width 177 height 33
click at [1523, 543] on icon at bounding box center [1531, 546] width 16 height 16
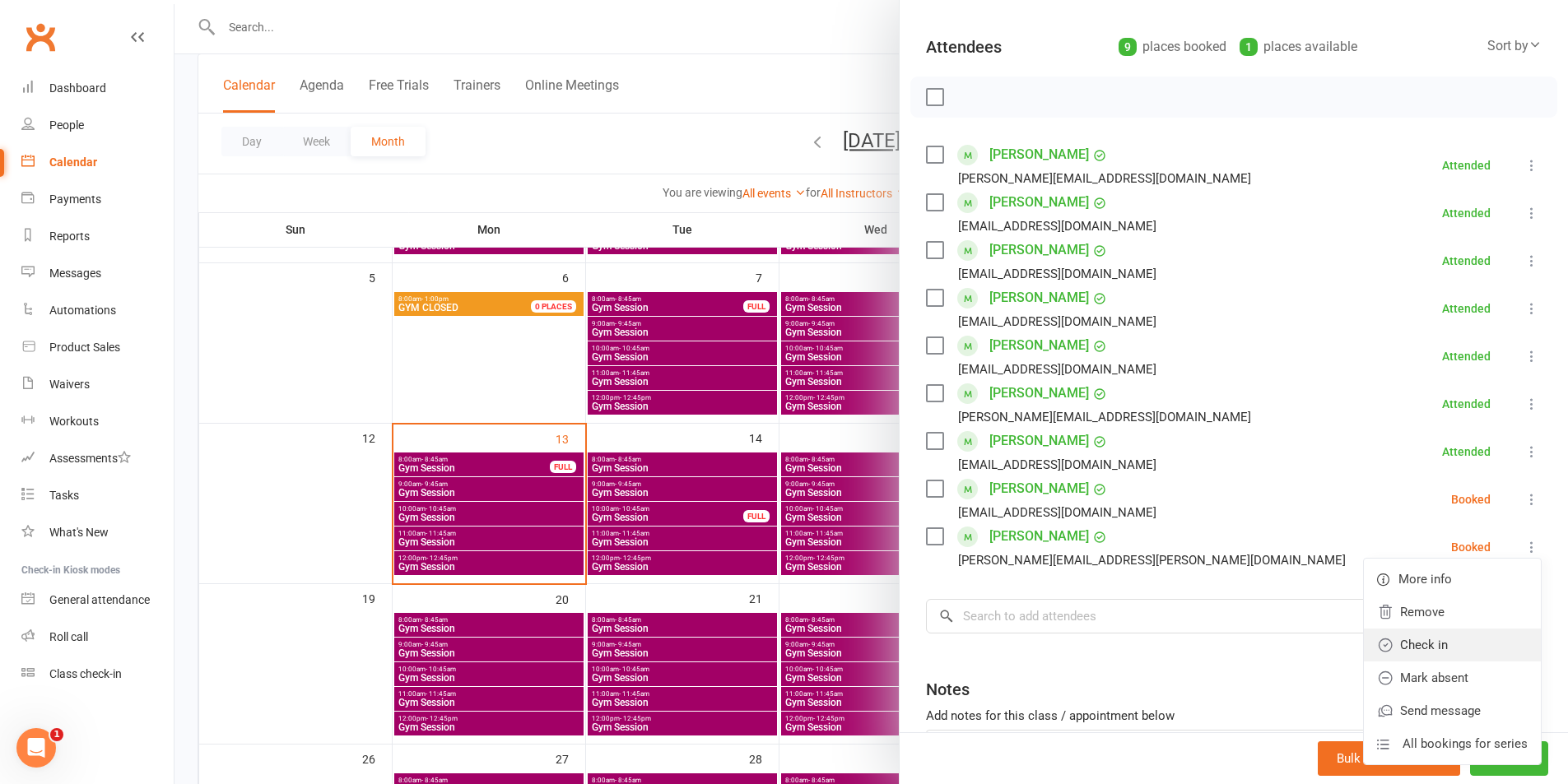
click at [1493, 653] on link "Check in" at bounding box center [1452, 645] width 177 height 33
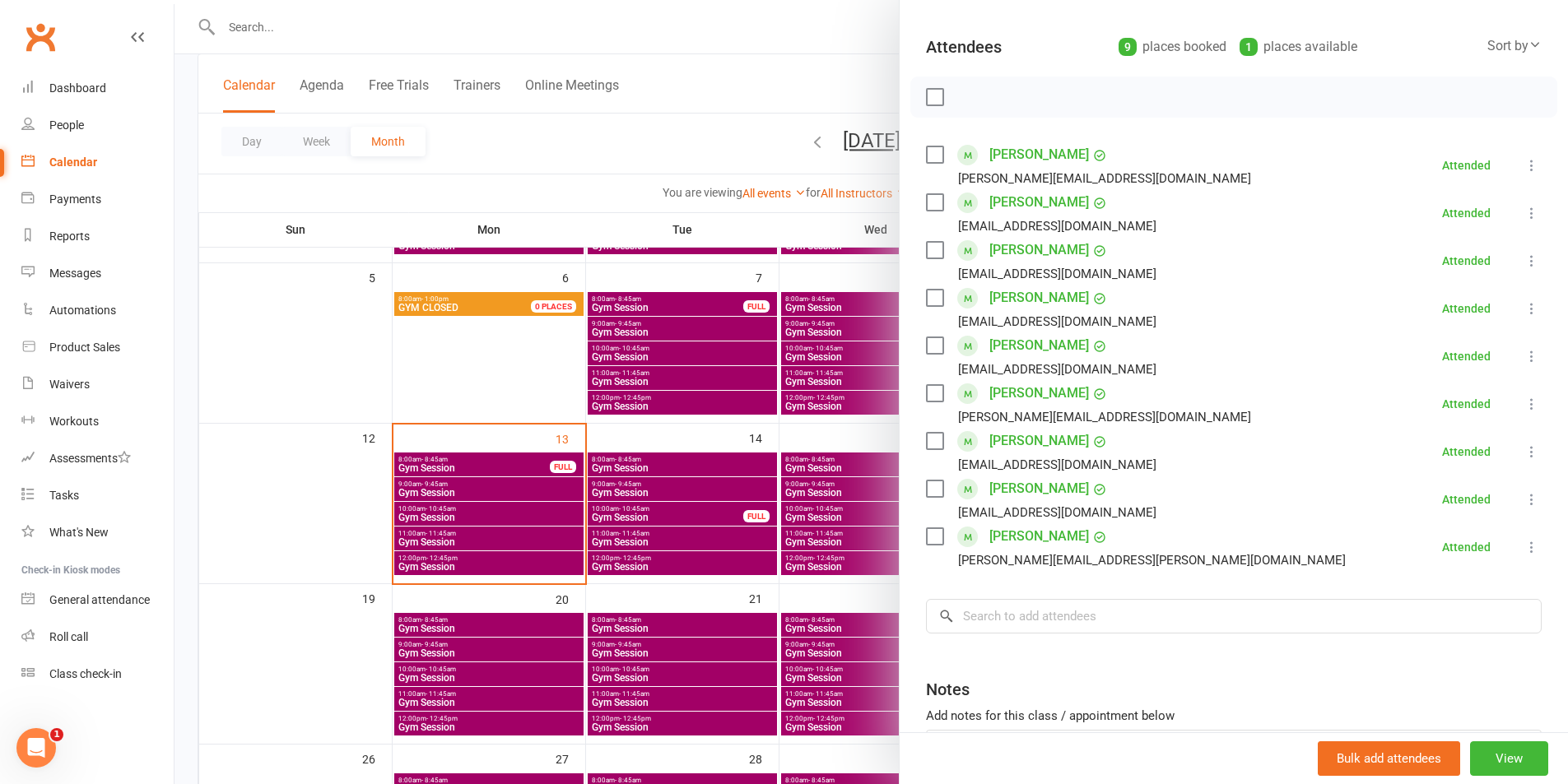
click at [308, 10] on div at bounding box center [871, 392] width 1393 height 784
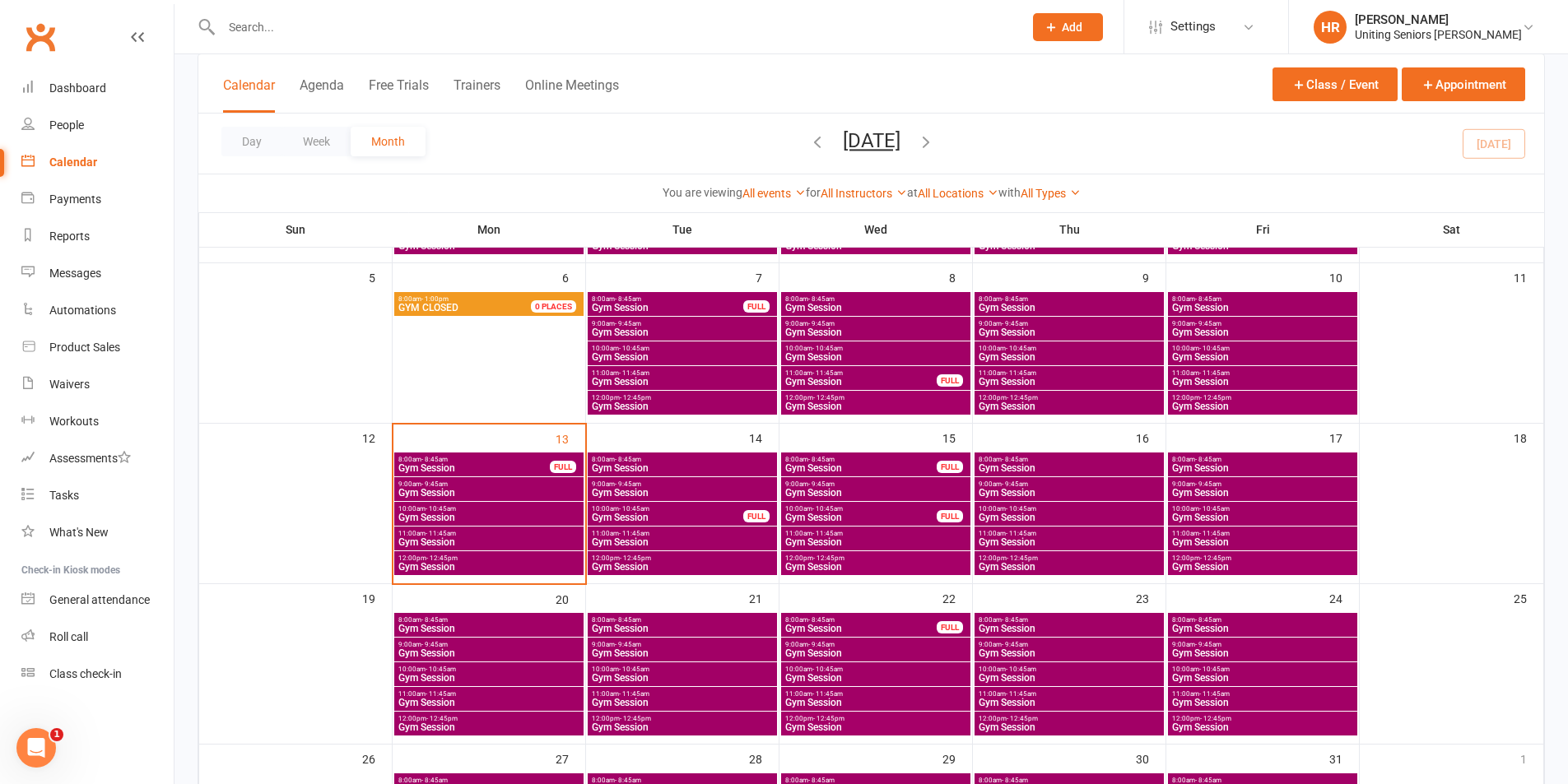
click at [306, 15] on div at bounding box center [871, 392] width 1393 height 784
click at [306, 16] on input "text" at bounding box center [614, 27] width 795 height 23
type input "h"
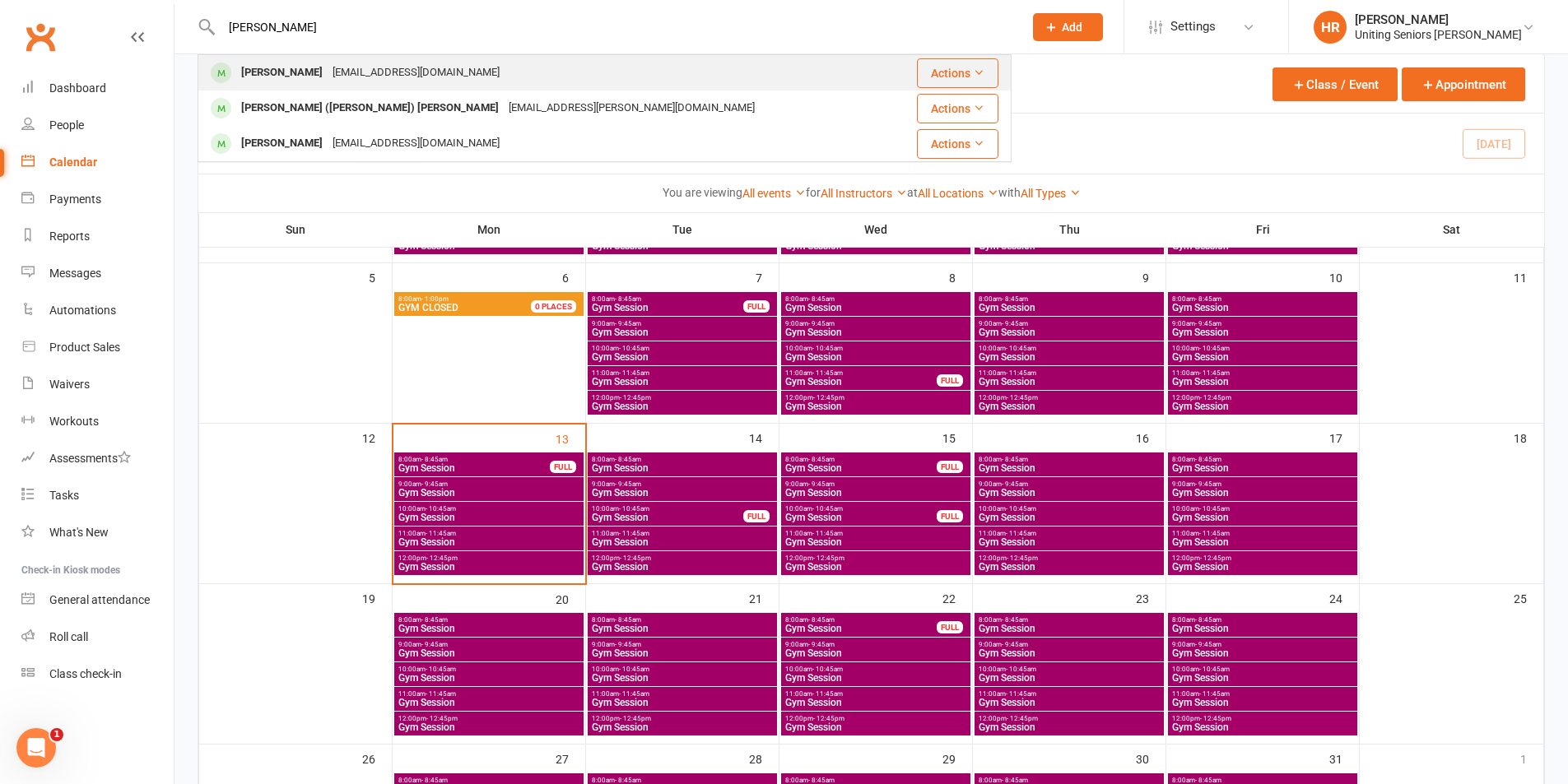
type input "[PERSON_NAME]"
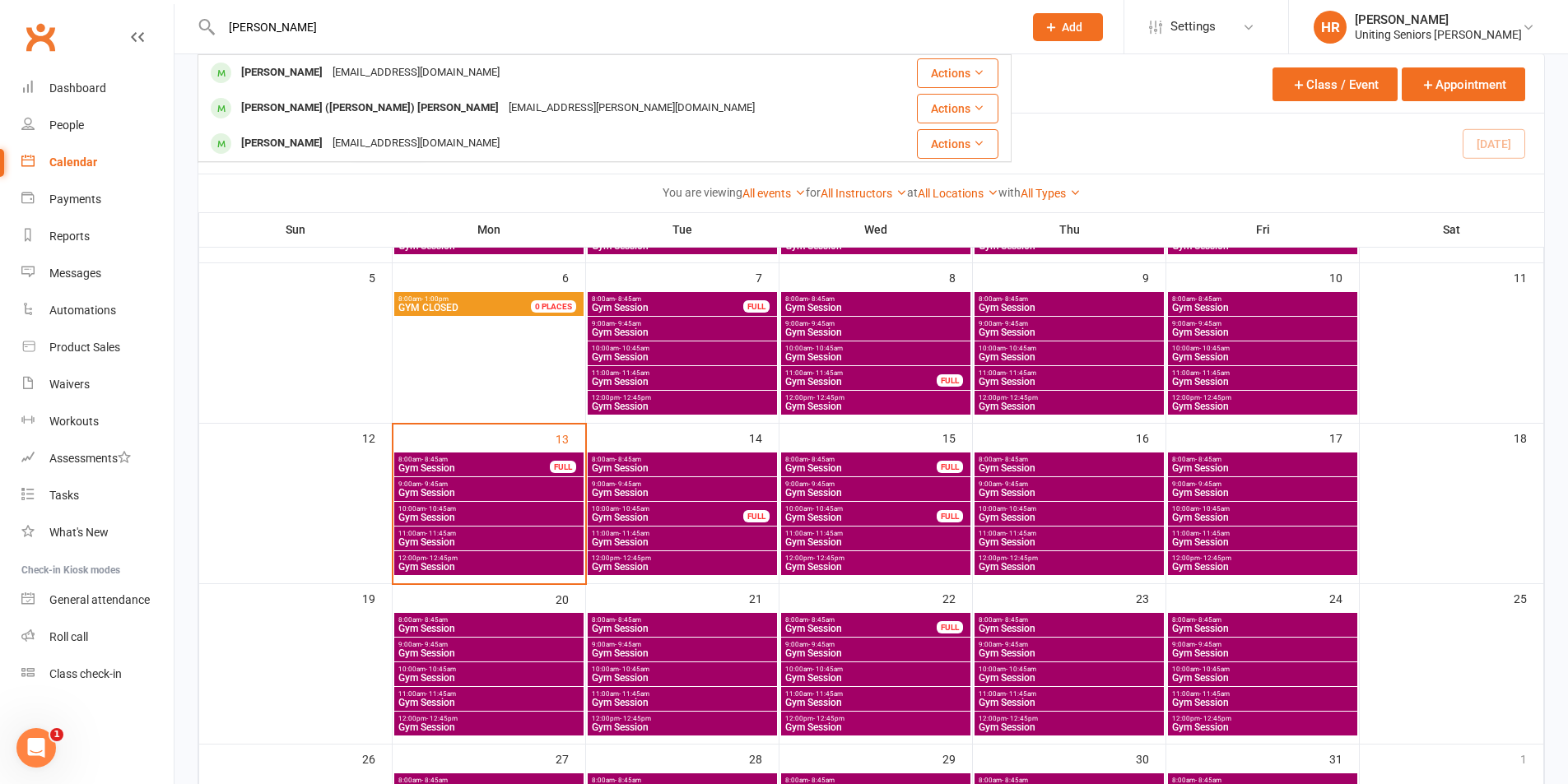
click at [277, 72] on div "[PERSON_NAME]" at bounding box center [281, 72] width 91 height 24
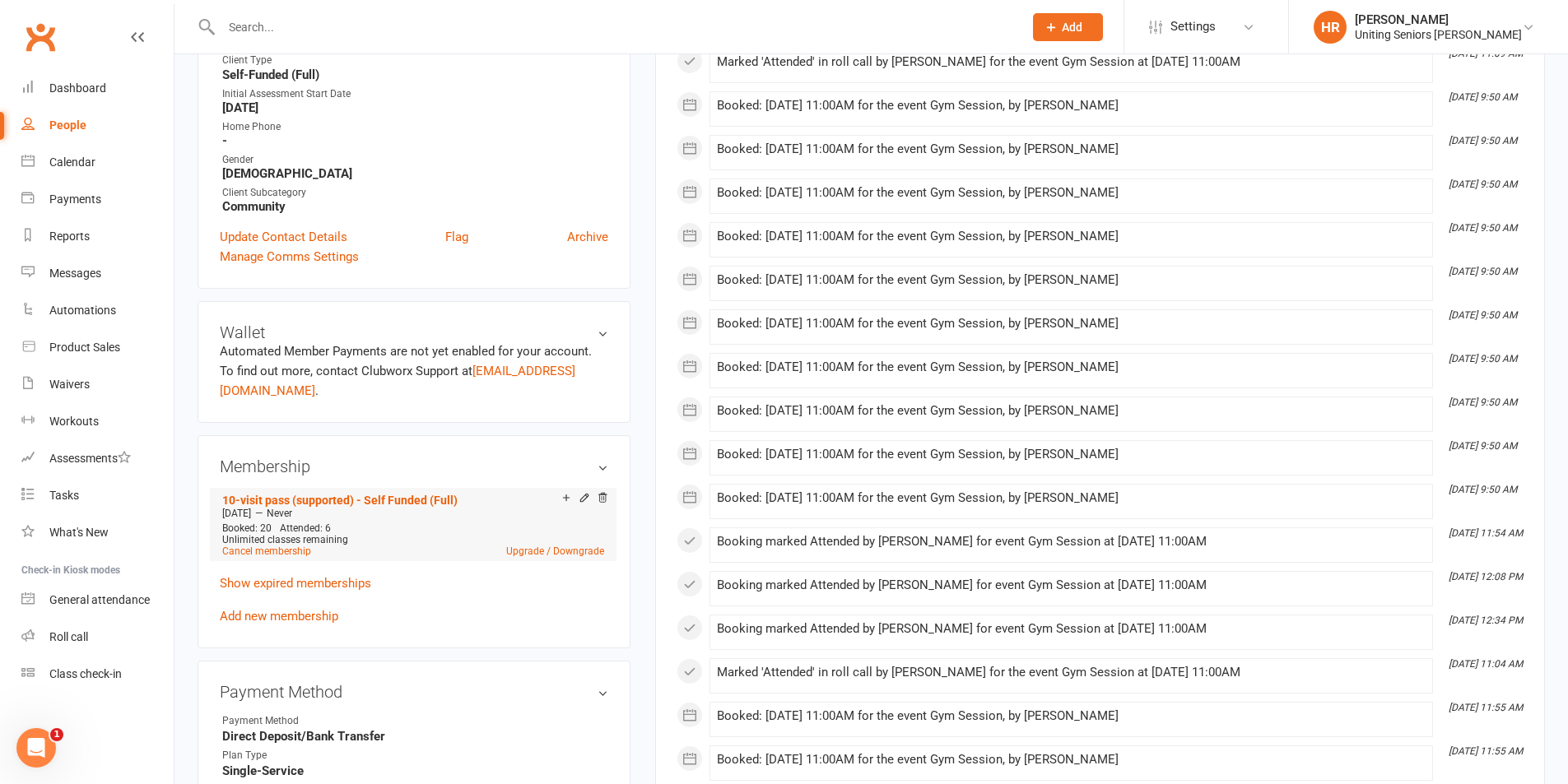
scroll to position [493, 0]
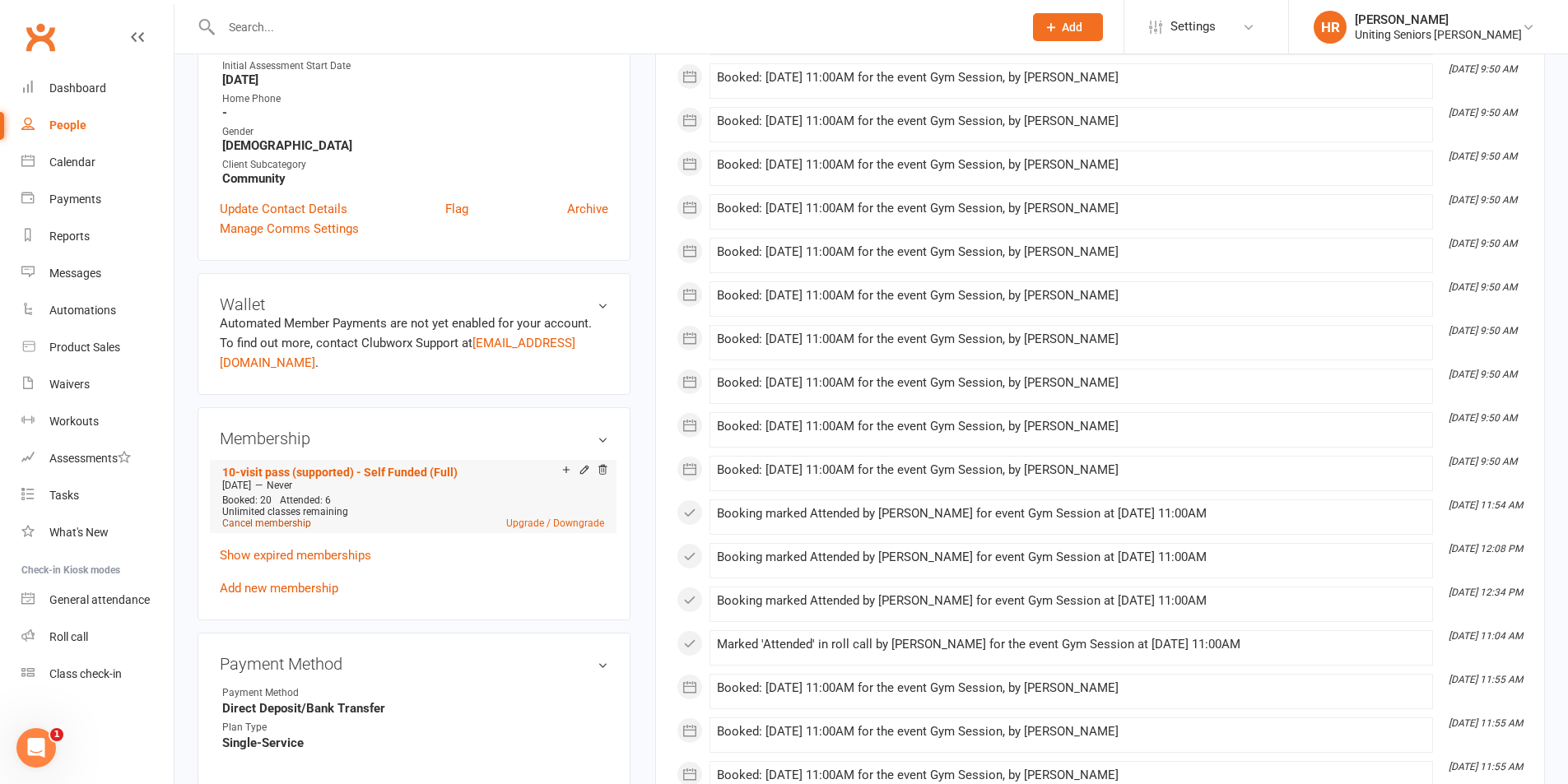
click at [297, 517] on link "Cancel membership" at bounding box center [266, 523] width 89 height 12
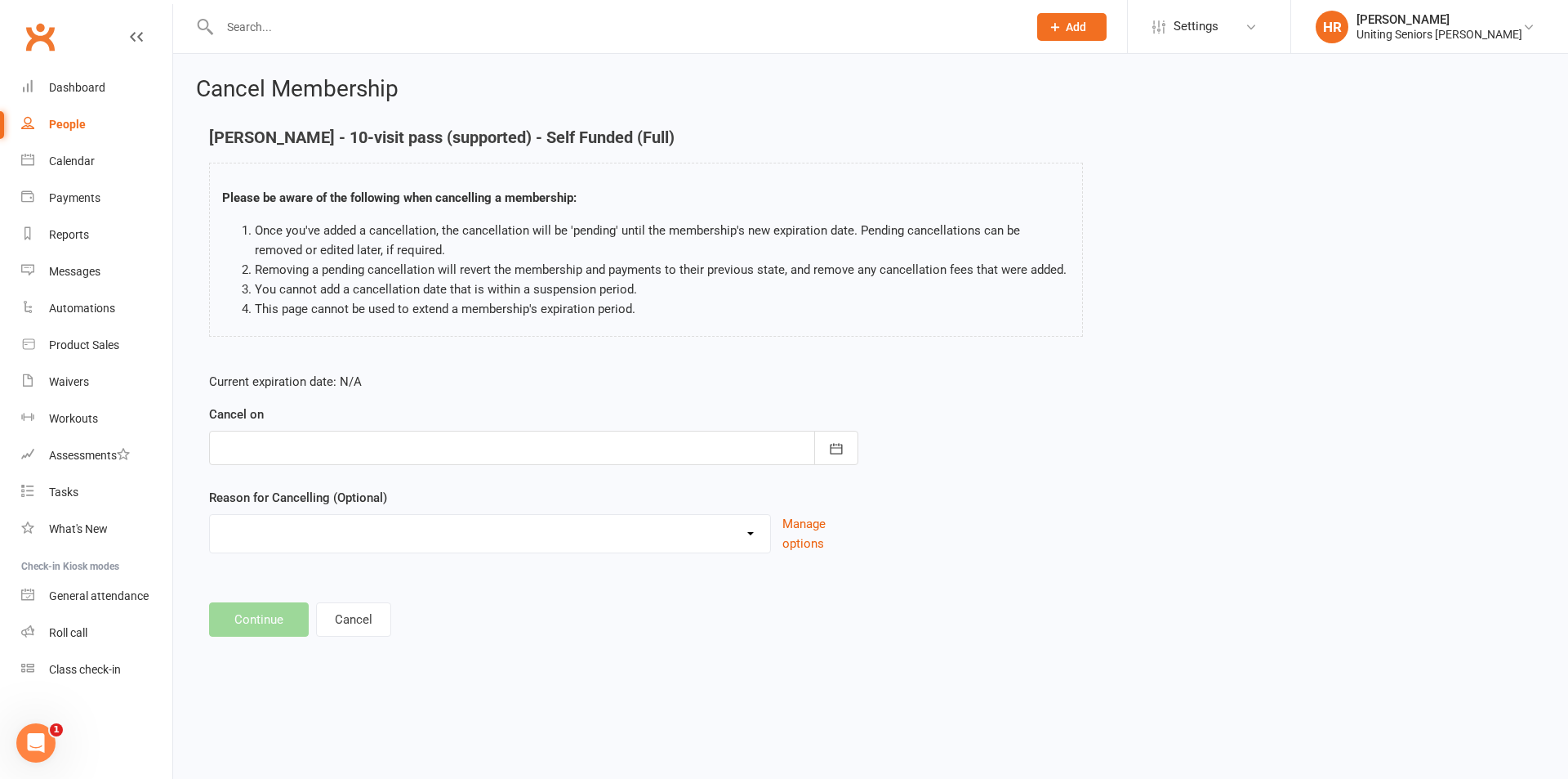
click at [333, 440] on div at bounding box center [533, 448] width 649 height 34
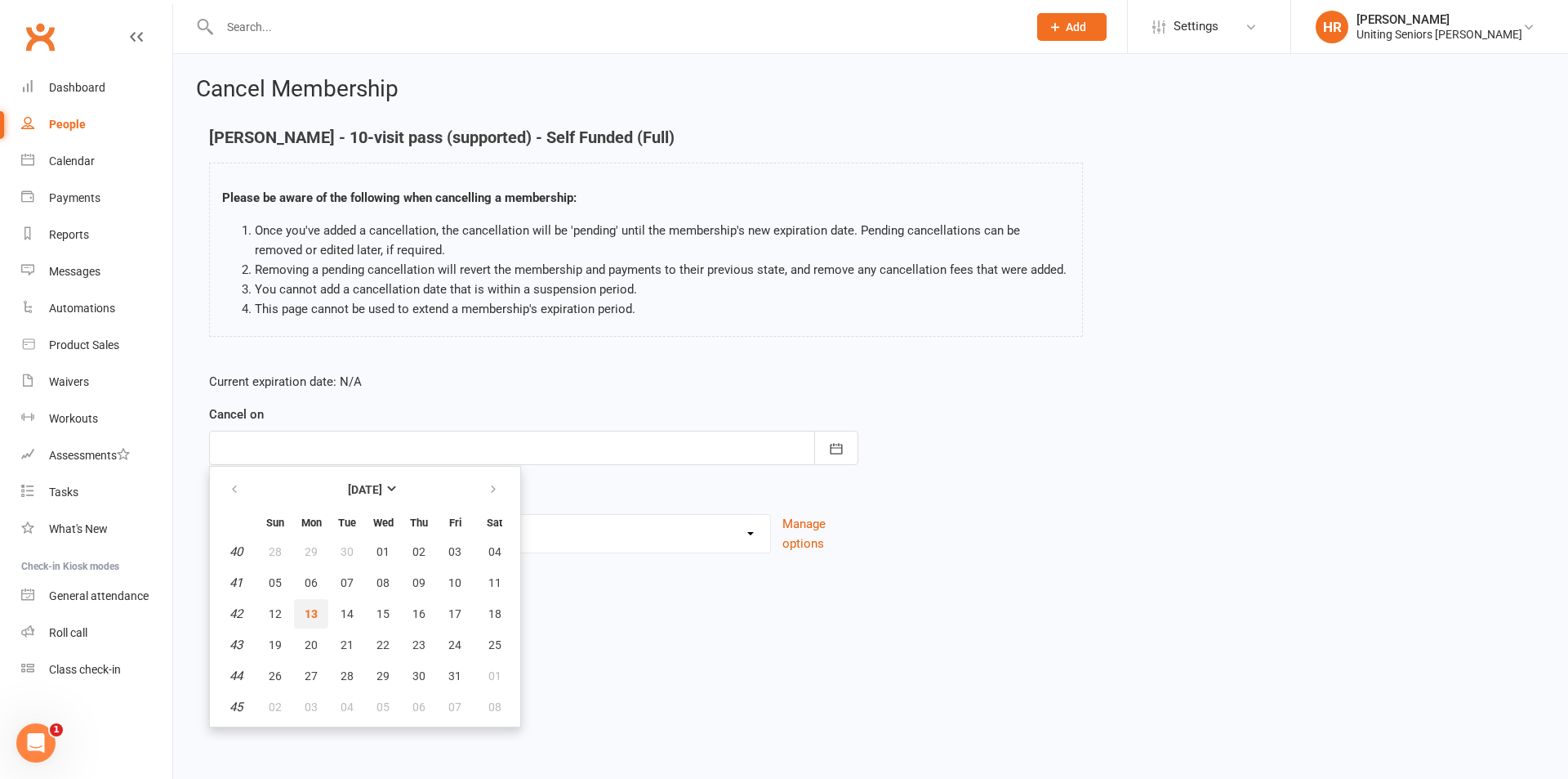
drag, startPoint x: 312, startPoint y: 606, endPoint x: 301, endPoint y: 564, distance: 43.4
click at [312, 607] on span "13" at bounding box center [312, 614] width 13 height 13
type input "[DATE]"
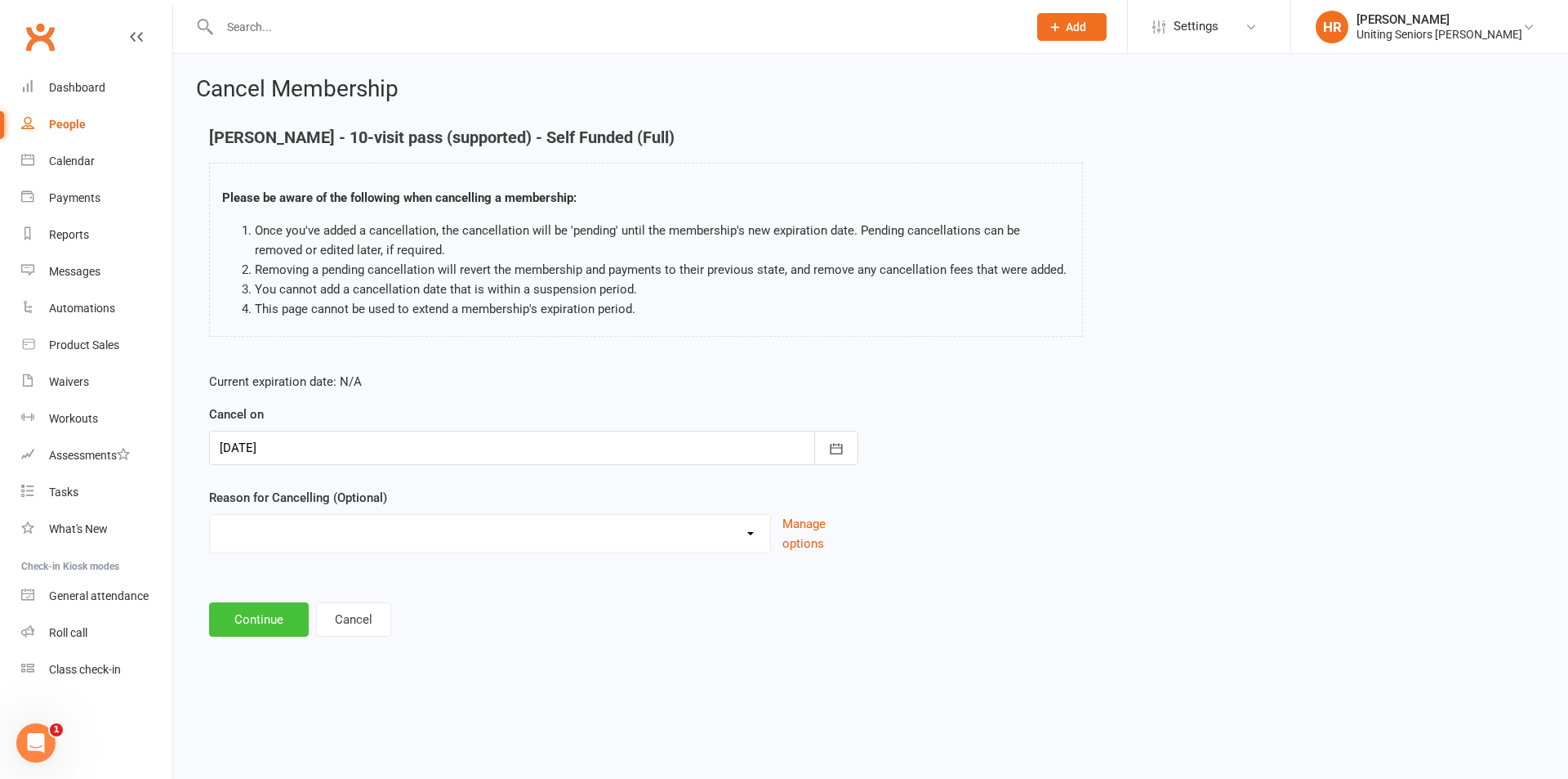
click at [274, 608] on button "Continue" at bounding box center [258, 620] width 100 height 34
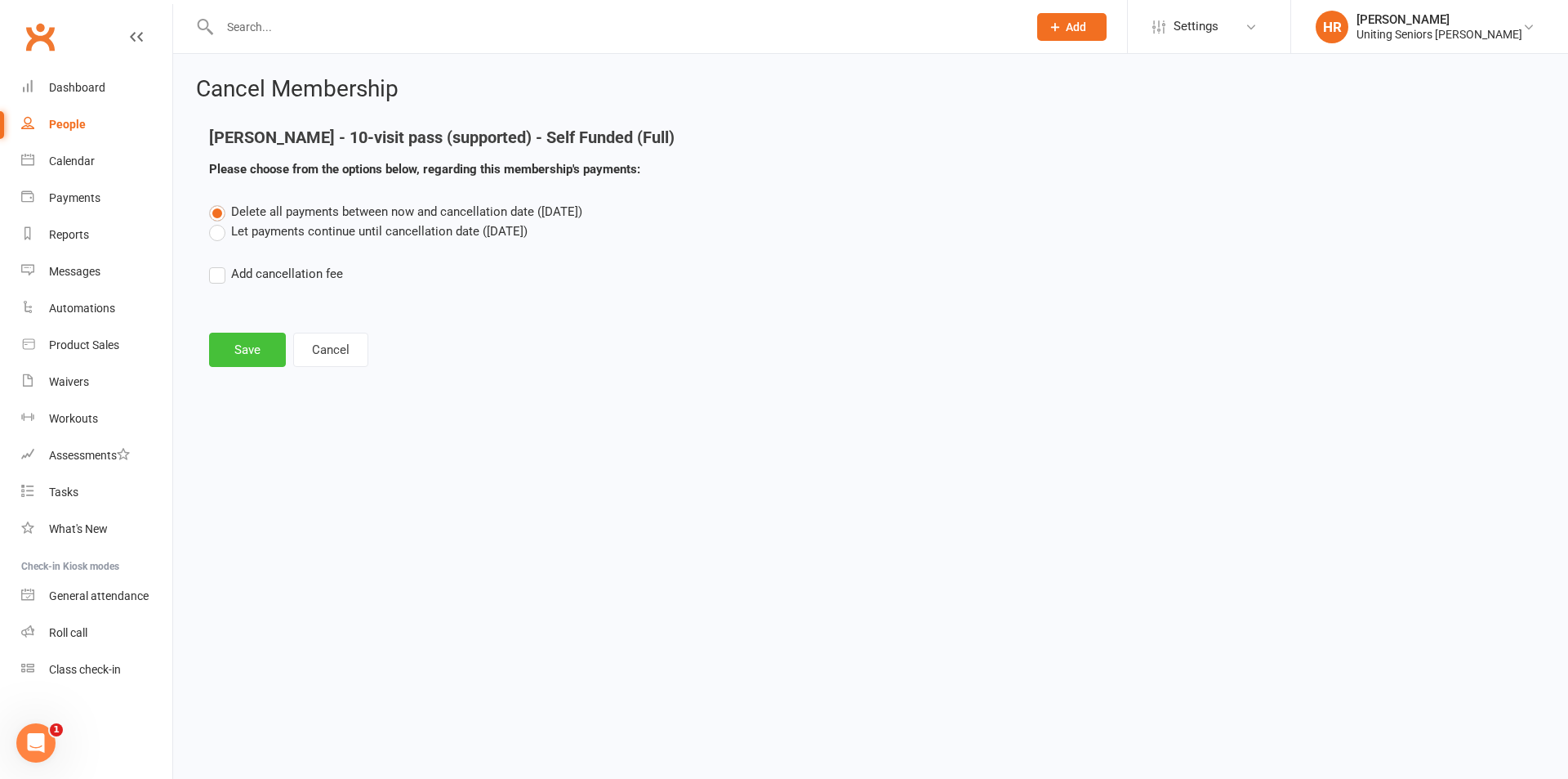
click at [243, 350] on button "Save" at bounding box center [247, 350] width 77 height 34
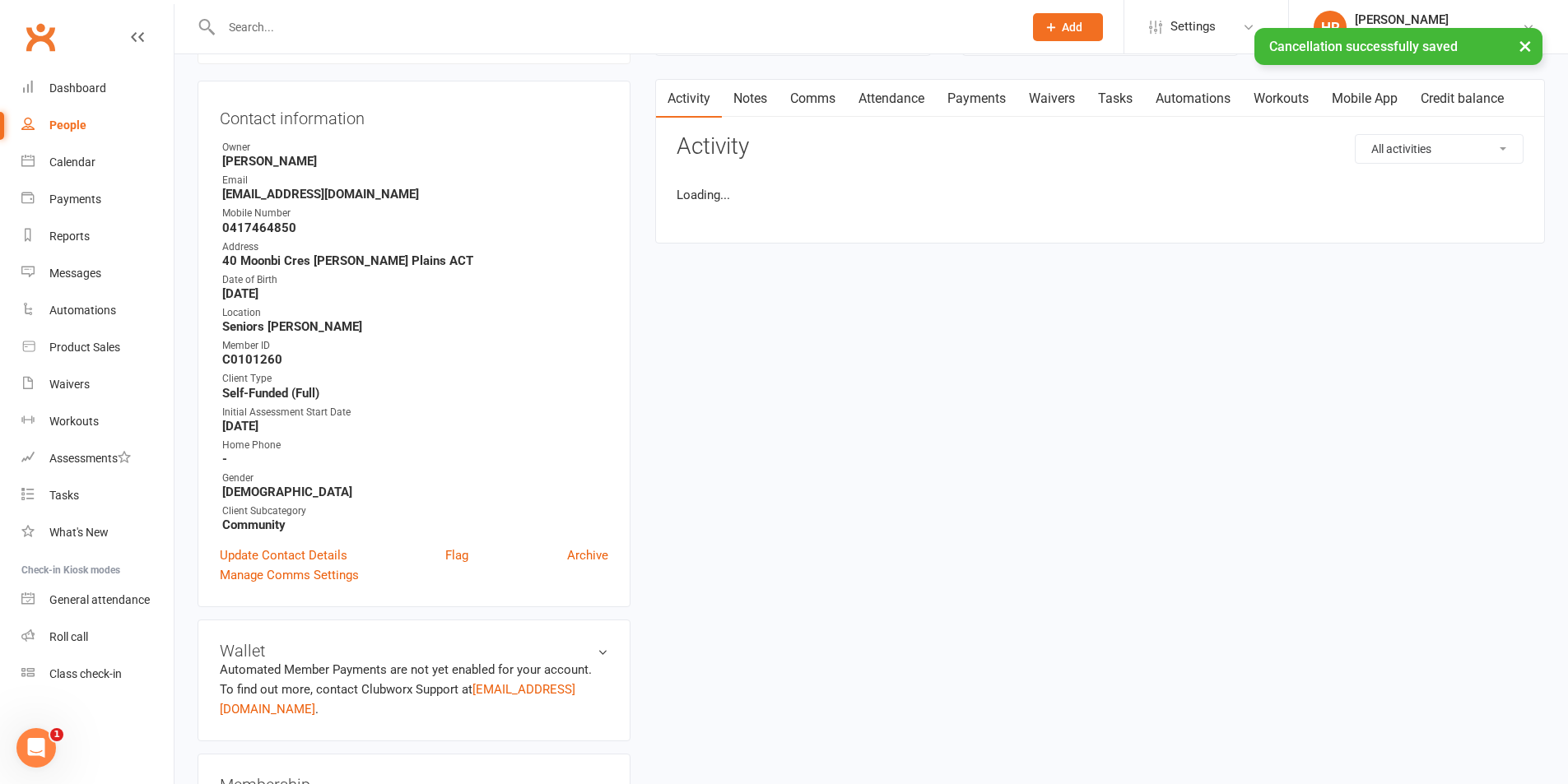
scroll to position [329, 0]
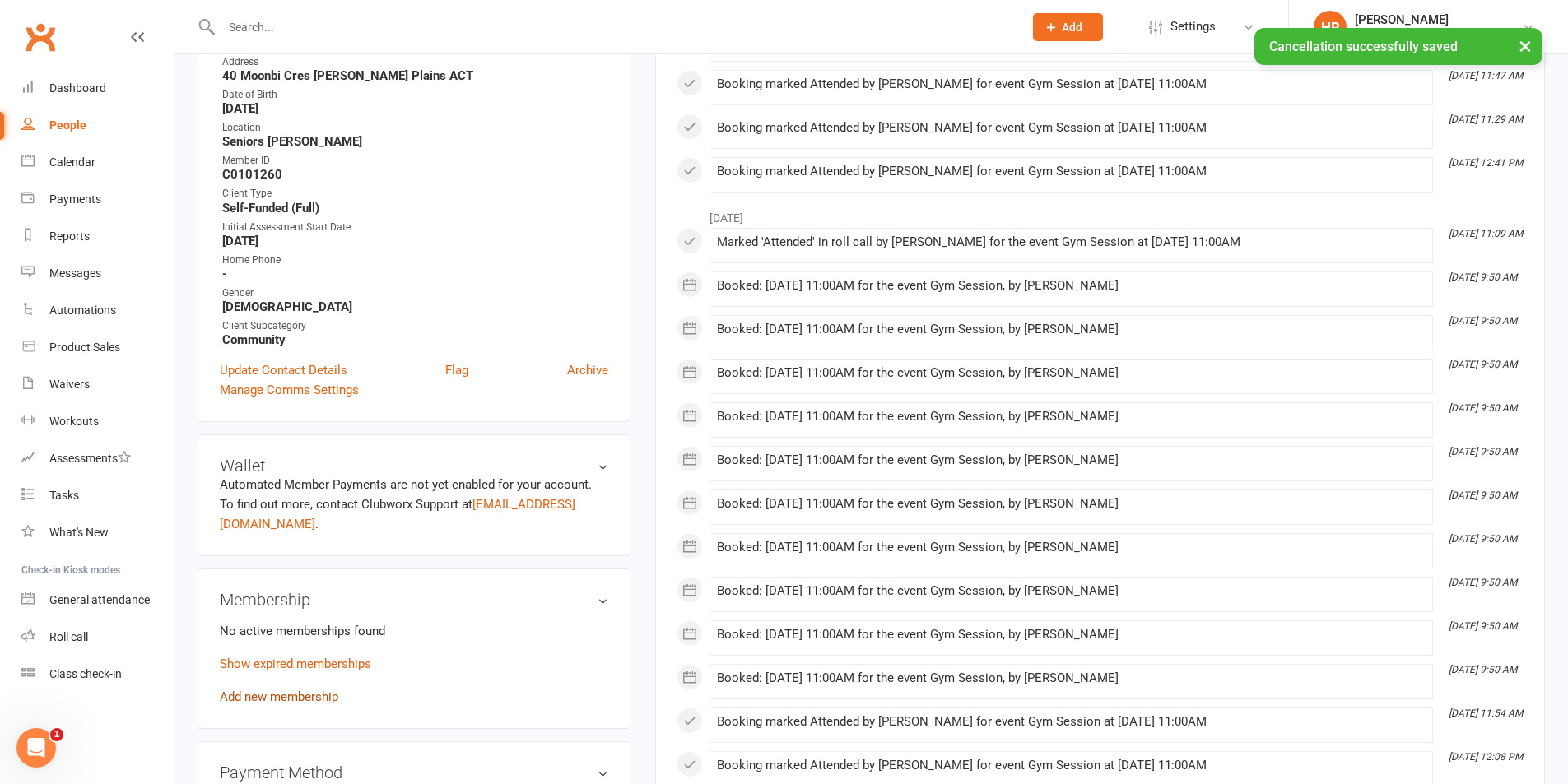
click at [285, 689] on link "Add new membership" at bounding box center [278, 696] width 118 height 14
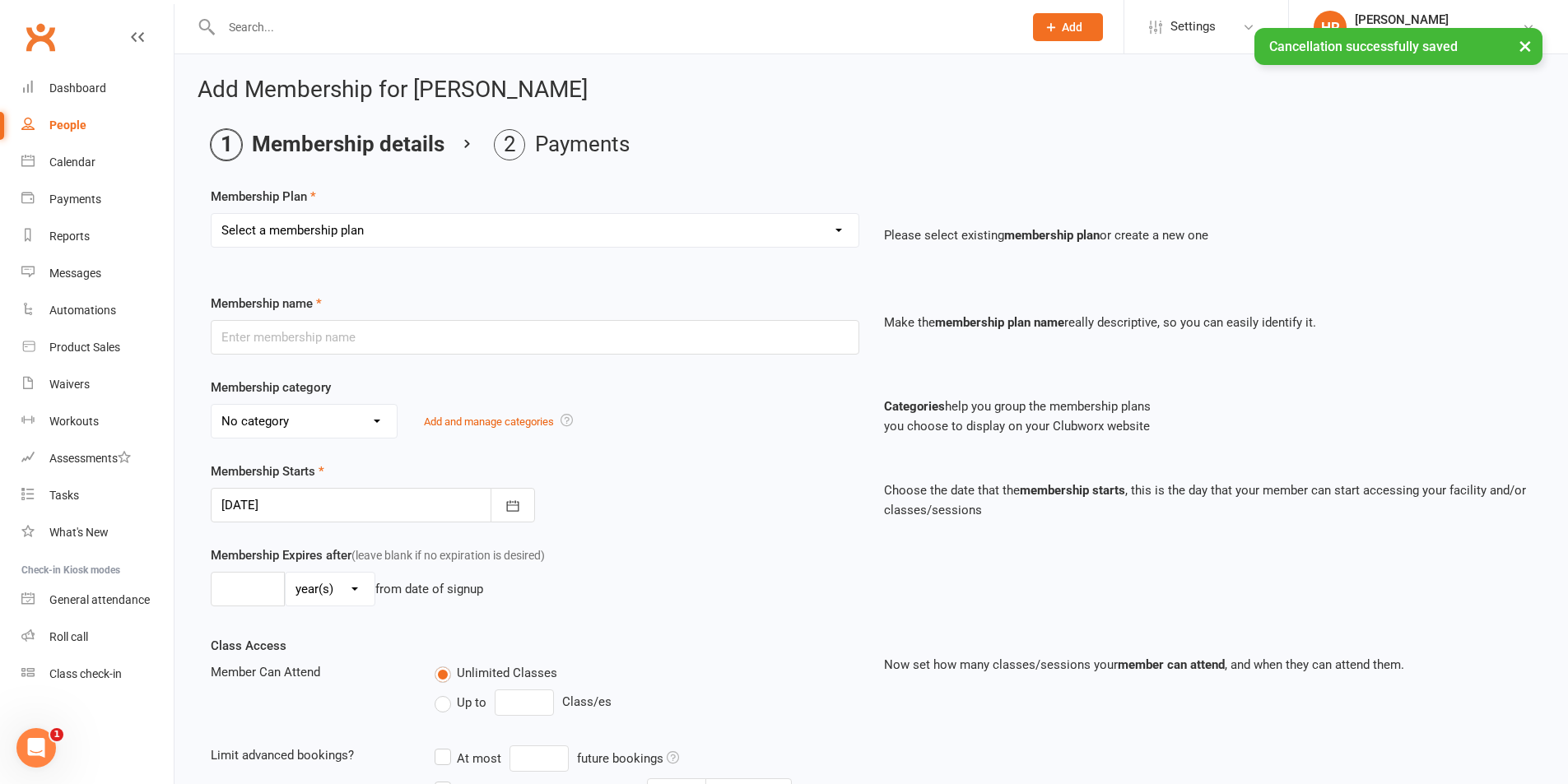
click at [344, 234] on select "Select a membership plan Create new Membership Plan Initial Assessment + Set Up…" at bounding box center [535, 230] width 647 height 33
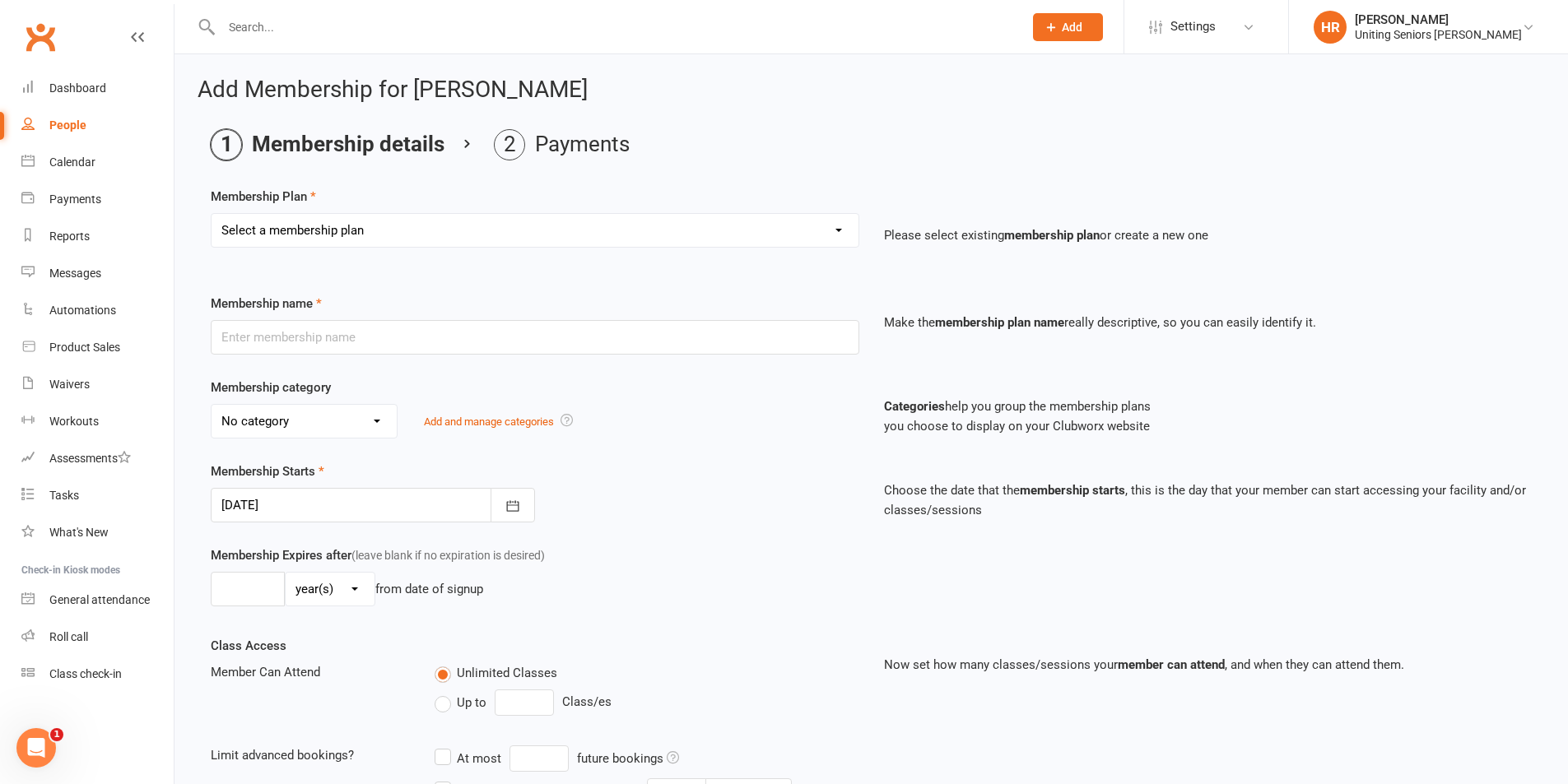
select select "18"
click at [211, 214] on select "Select a membership plan Create new Membership Plan Initial Assessment + Set Up…" at bounding box center [535, 230] width 647 height 33
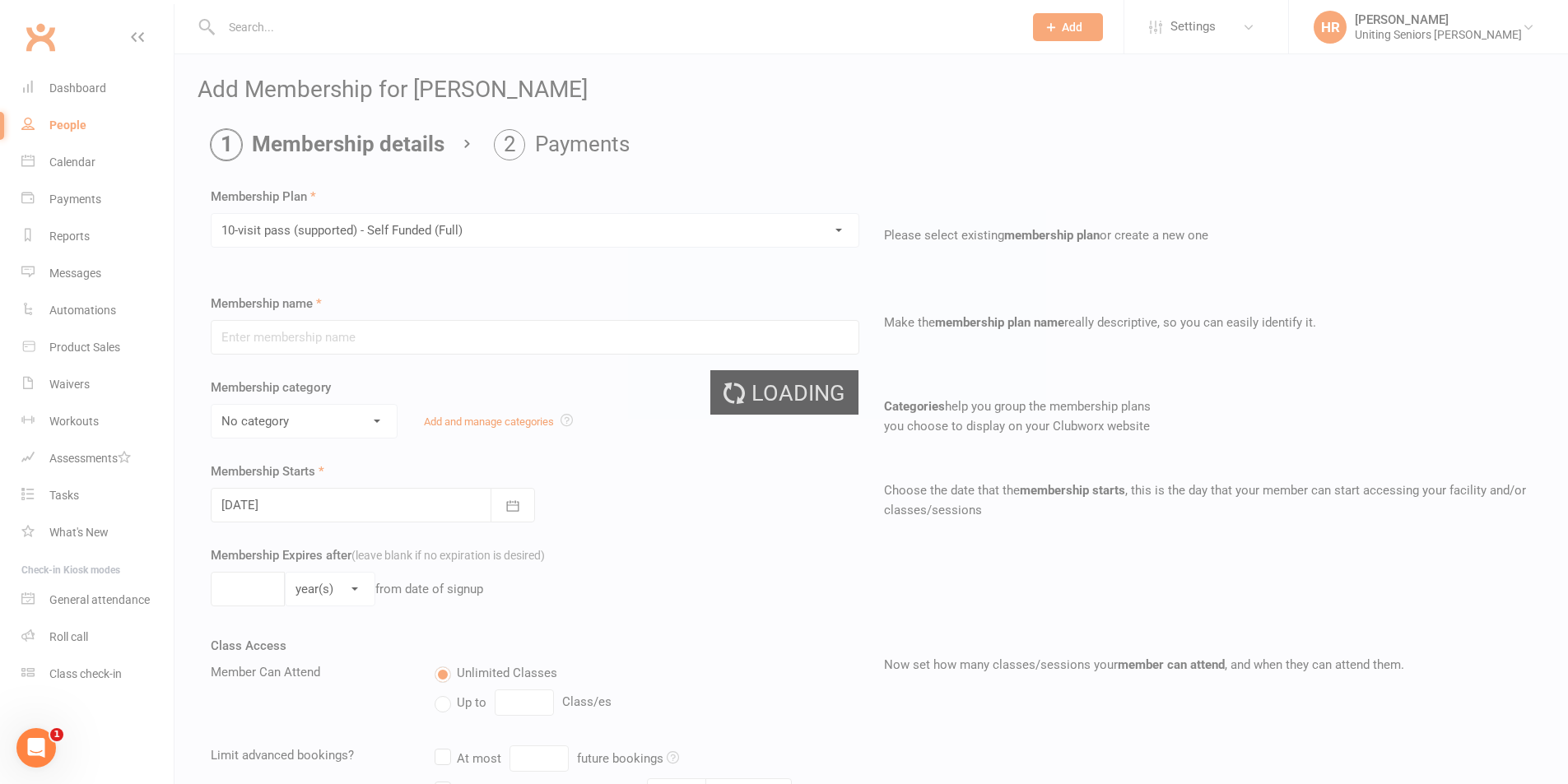
type input "10-visit pass (supported) - Self Funded (Full)"
select select "0"
type input "0"
select select "2"
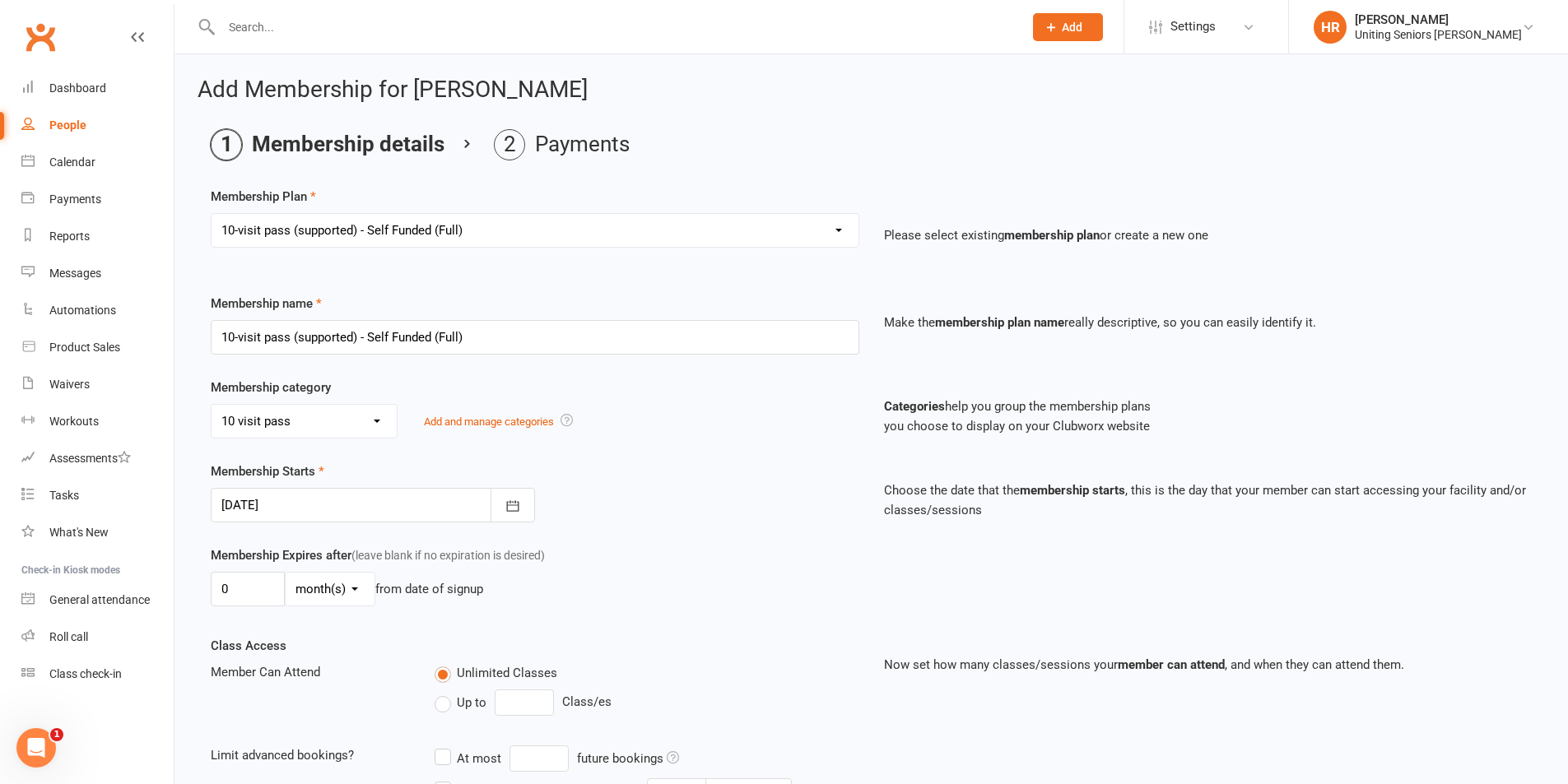
type input "[DATE]"
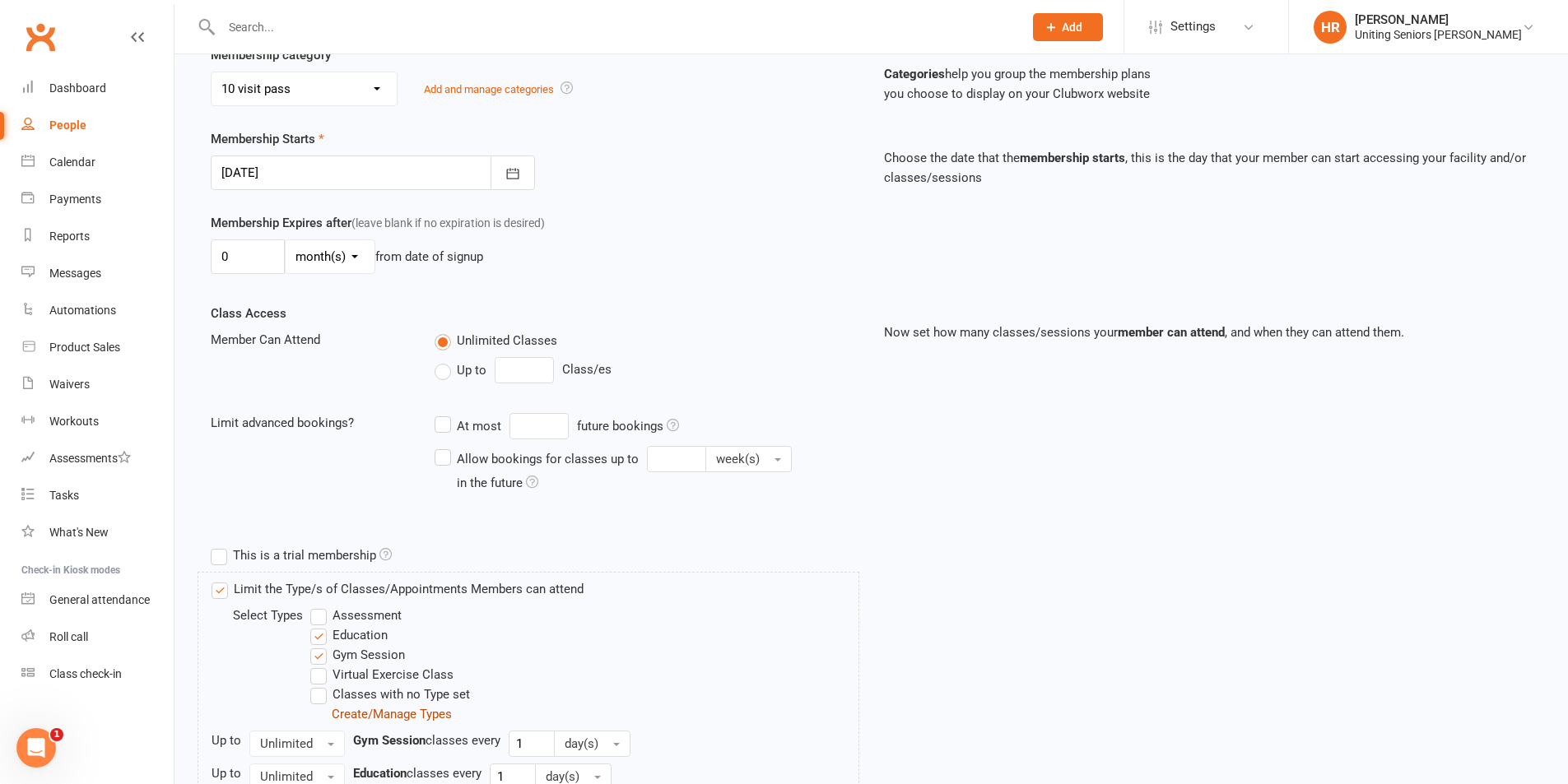
scroll to position [474, 0]
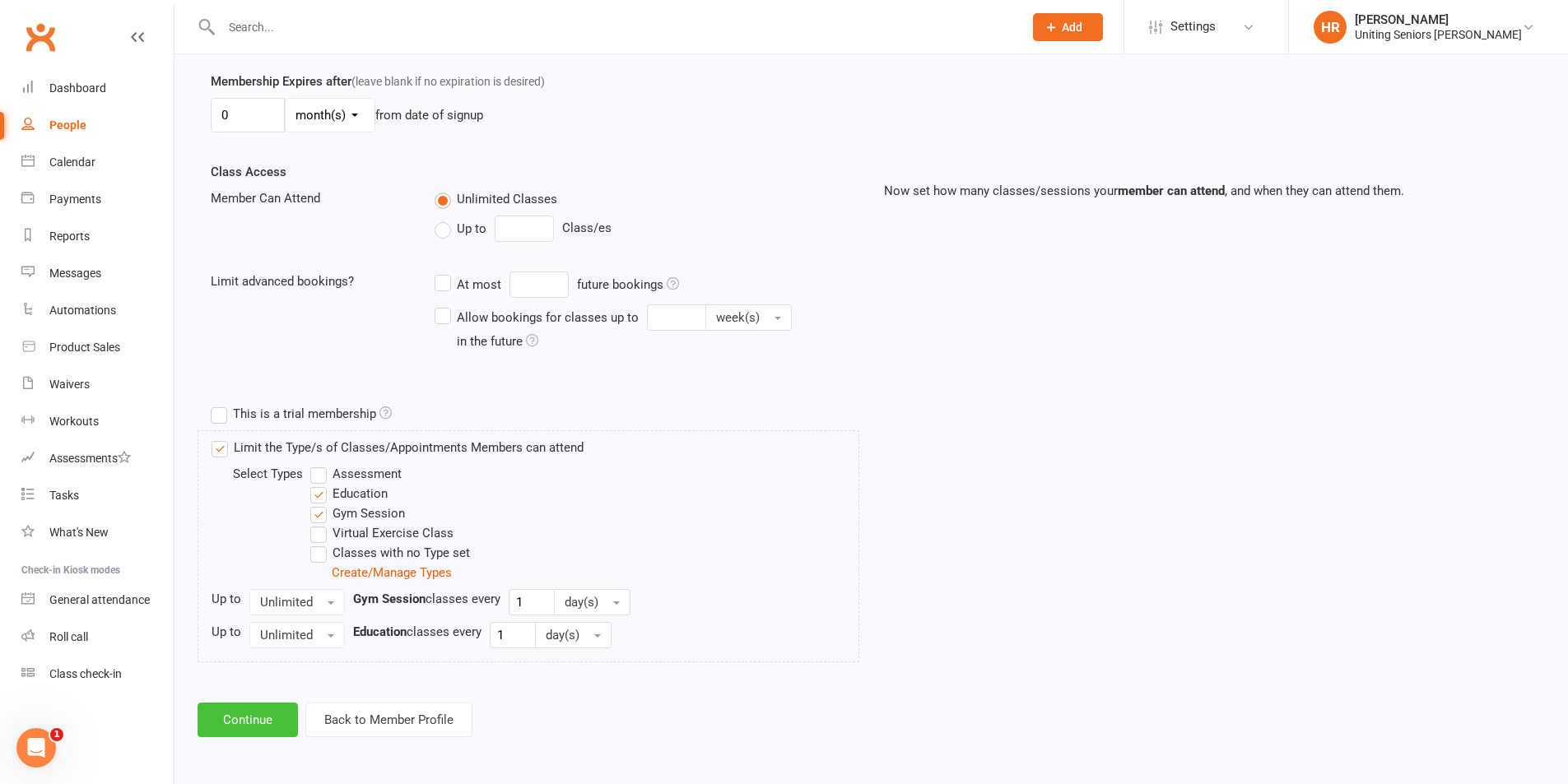
click at [273, 727] on button "Continue" at bounding box center [248, 720] width 101 height 35
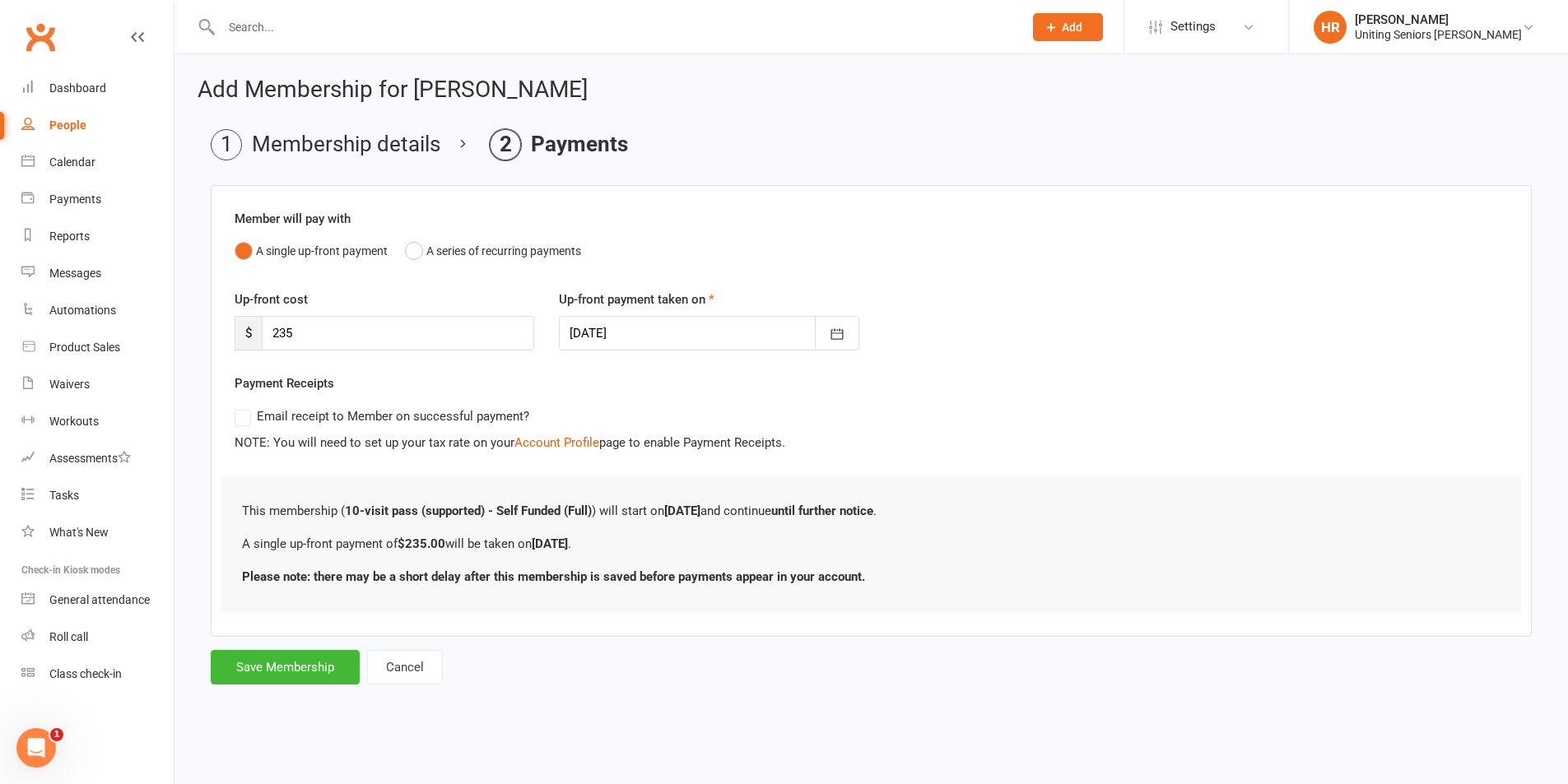
scroll to position [0, 0]
click at [326, 665] on button "Save Membership" at bounding box center [284, 667] width 149 height 35
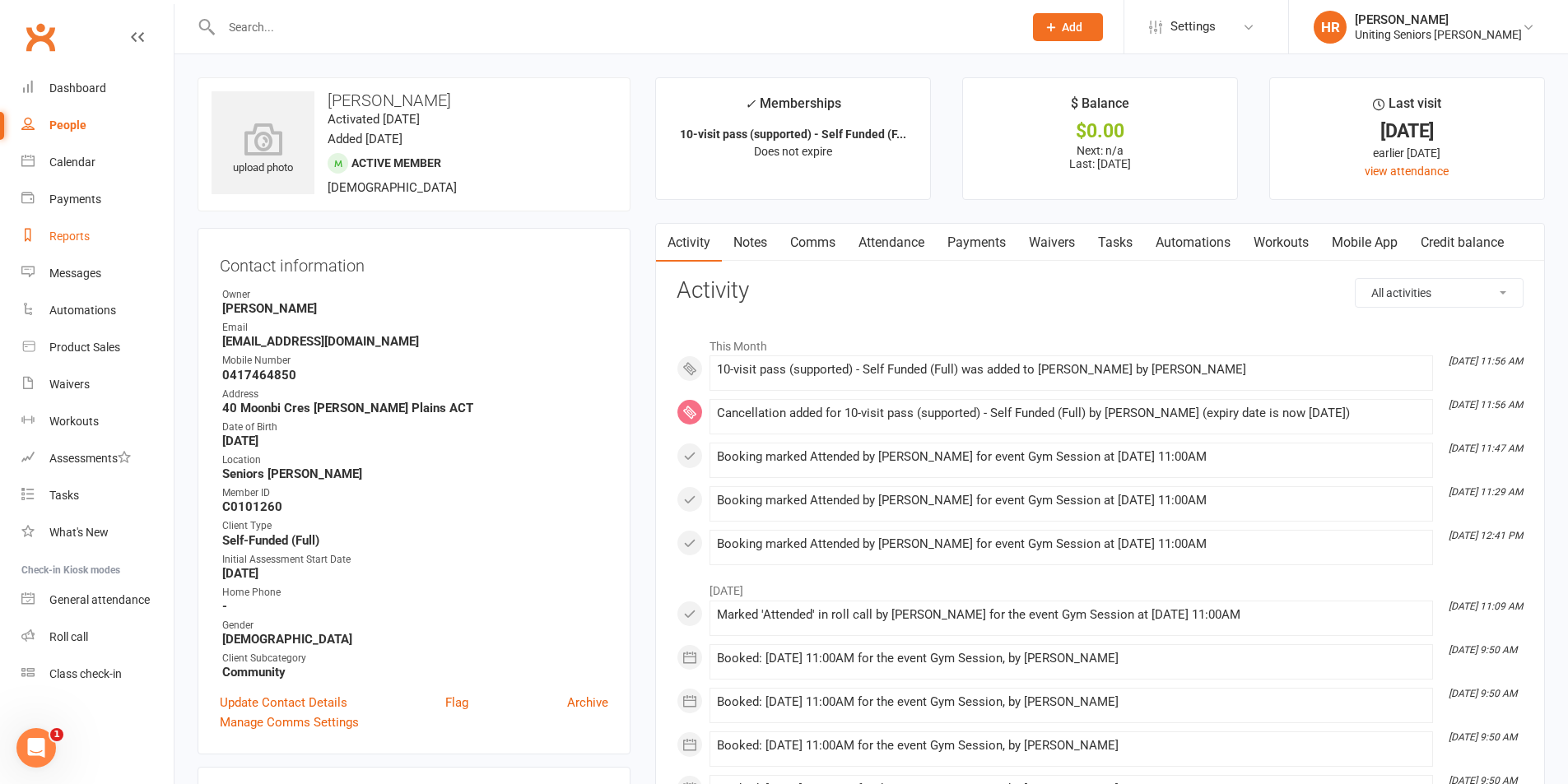
click at [78, 245] on link "Reports" at bounding box center [97, 236] width 153 height 37
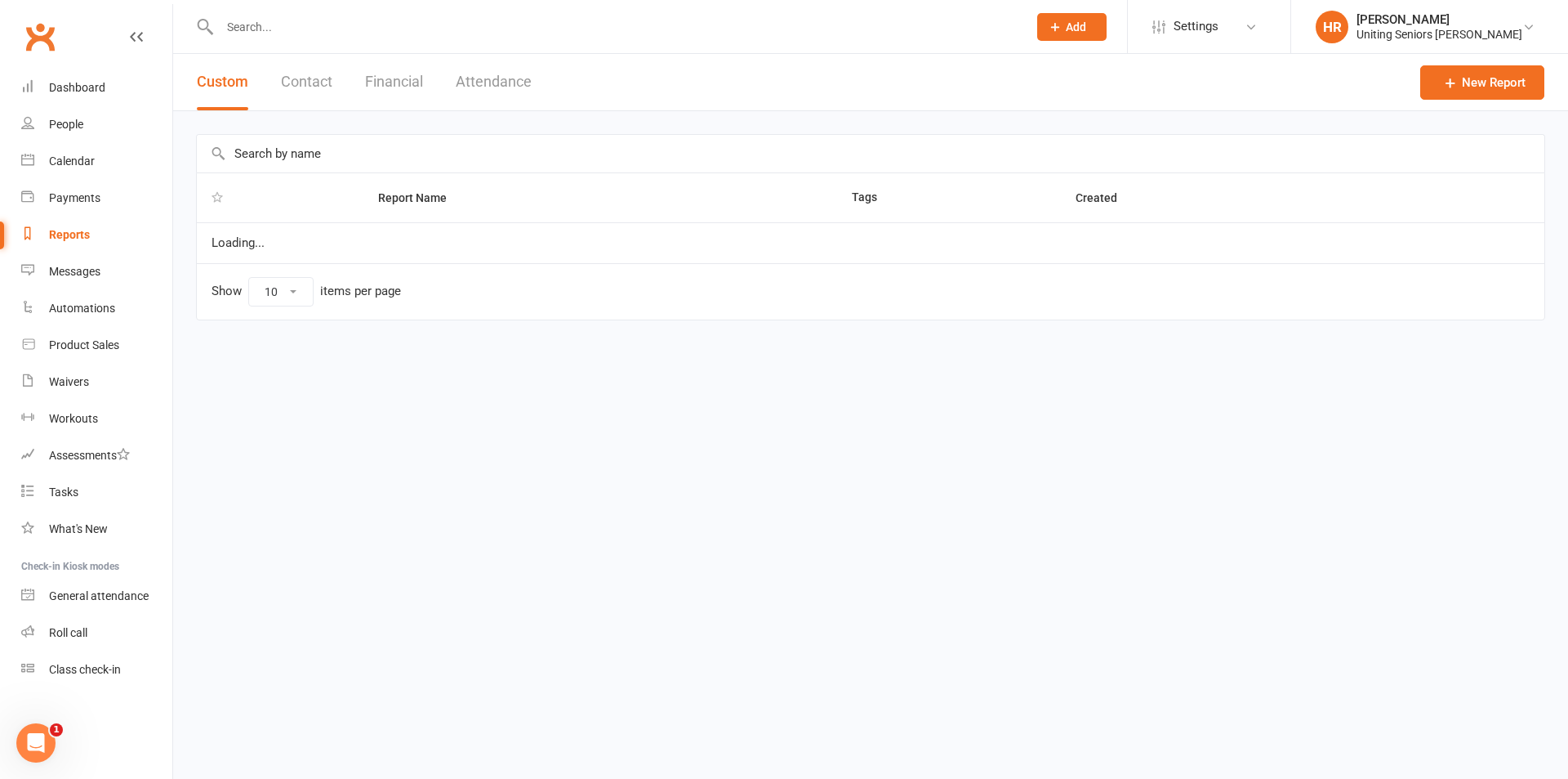
select select "100"
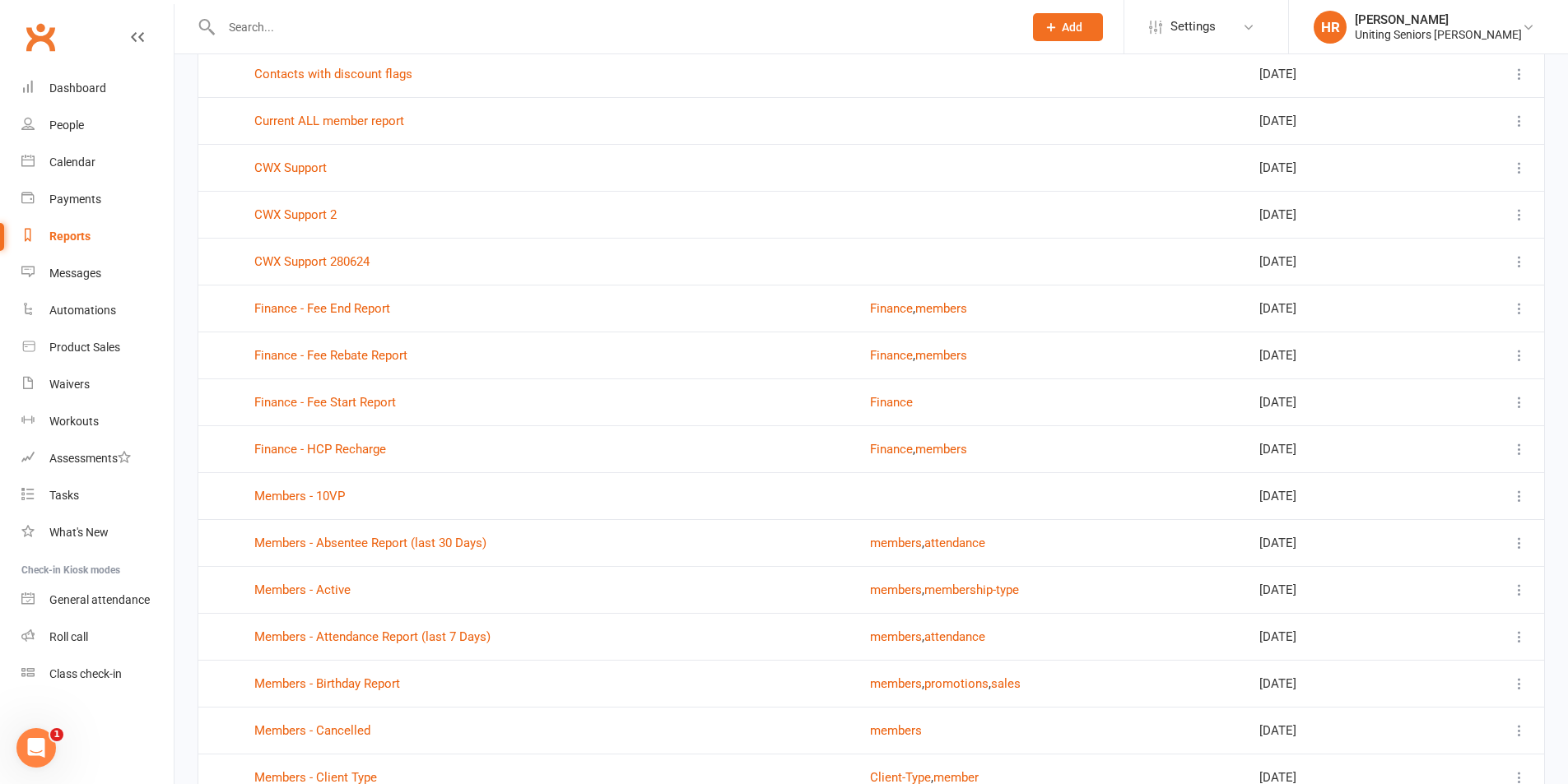
scroll to position [822, 0]
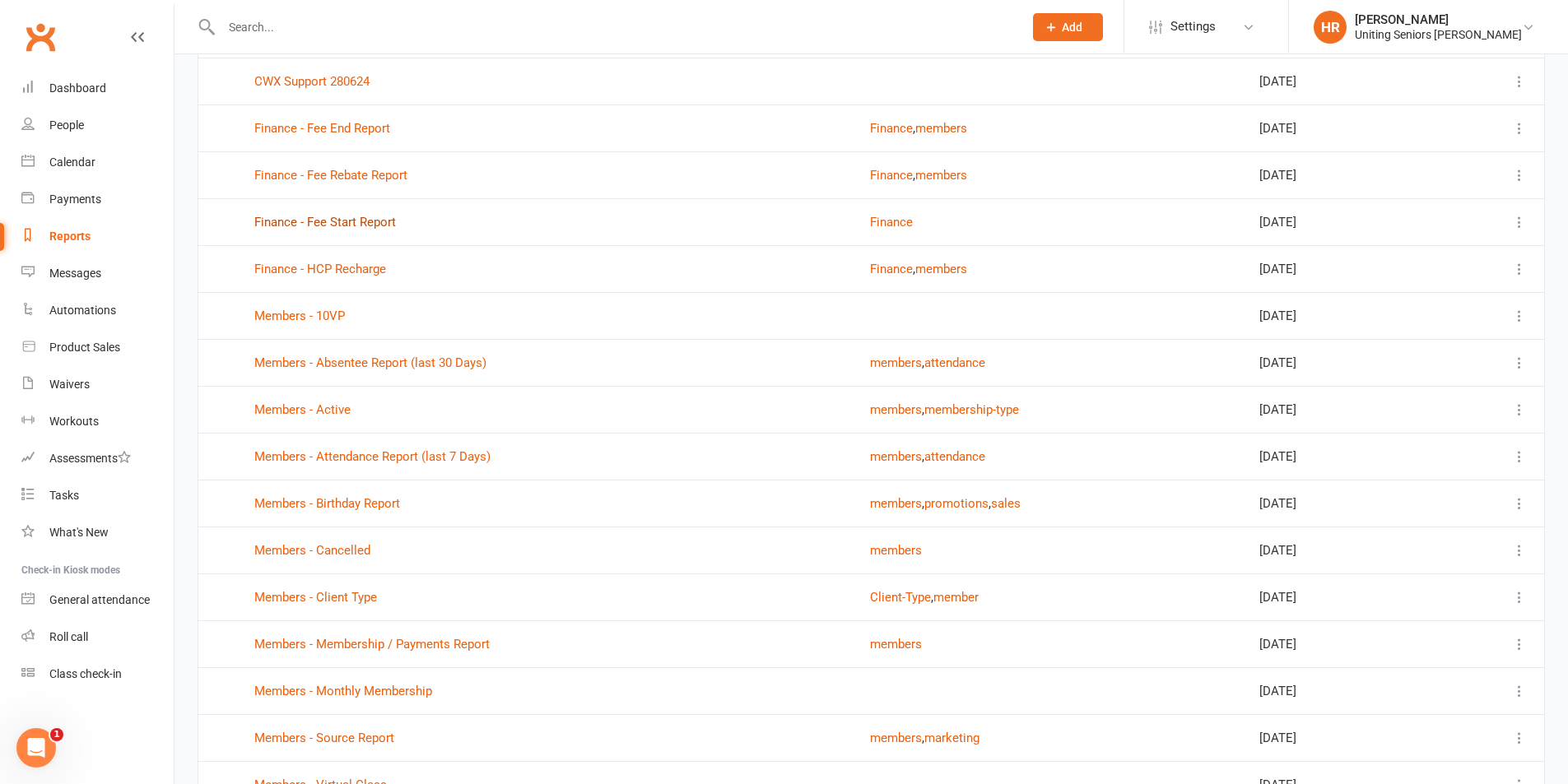
click at [360, 223] on link "Finance - Fee Start Report" at bounding box center [325, 222] width 141 height 14
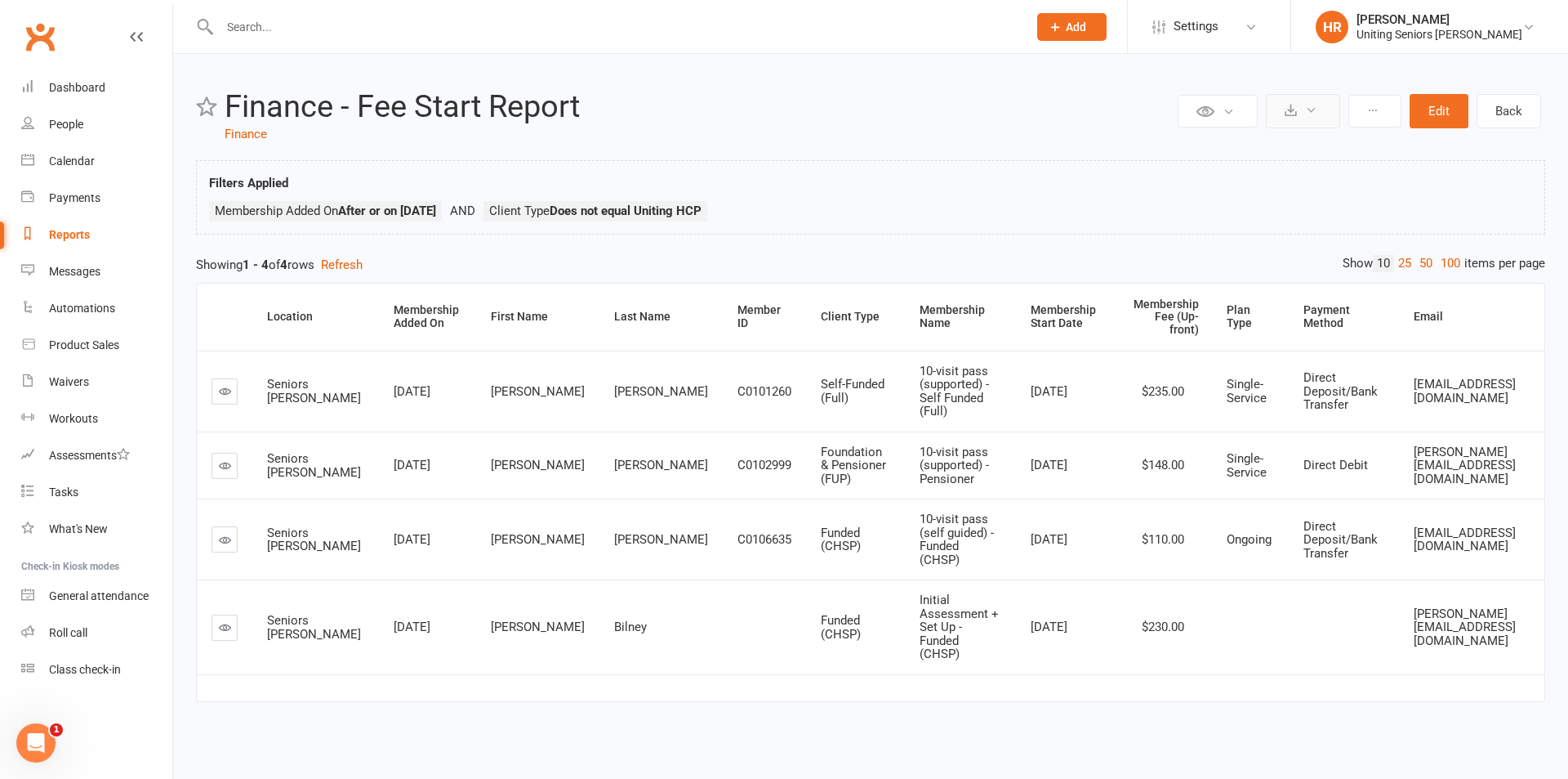
click at [1288, 117] on button at bounding box center [1303, 112] width 74 height 34
click at [1280, 140] on link "Export to CSV" at bounding box center [1253, 151] width 172 height 32
click at [66, 100] on link "Dashboard" at bounding box center [96, 88] width 152 height 37
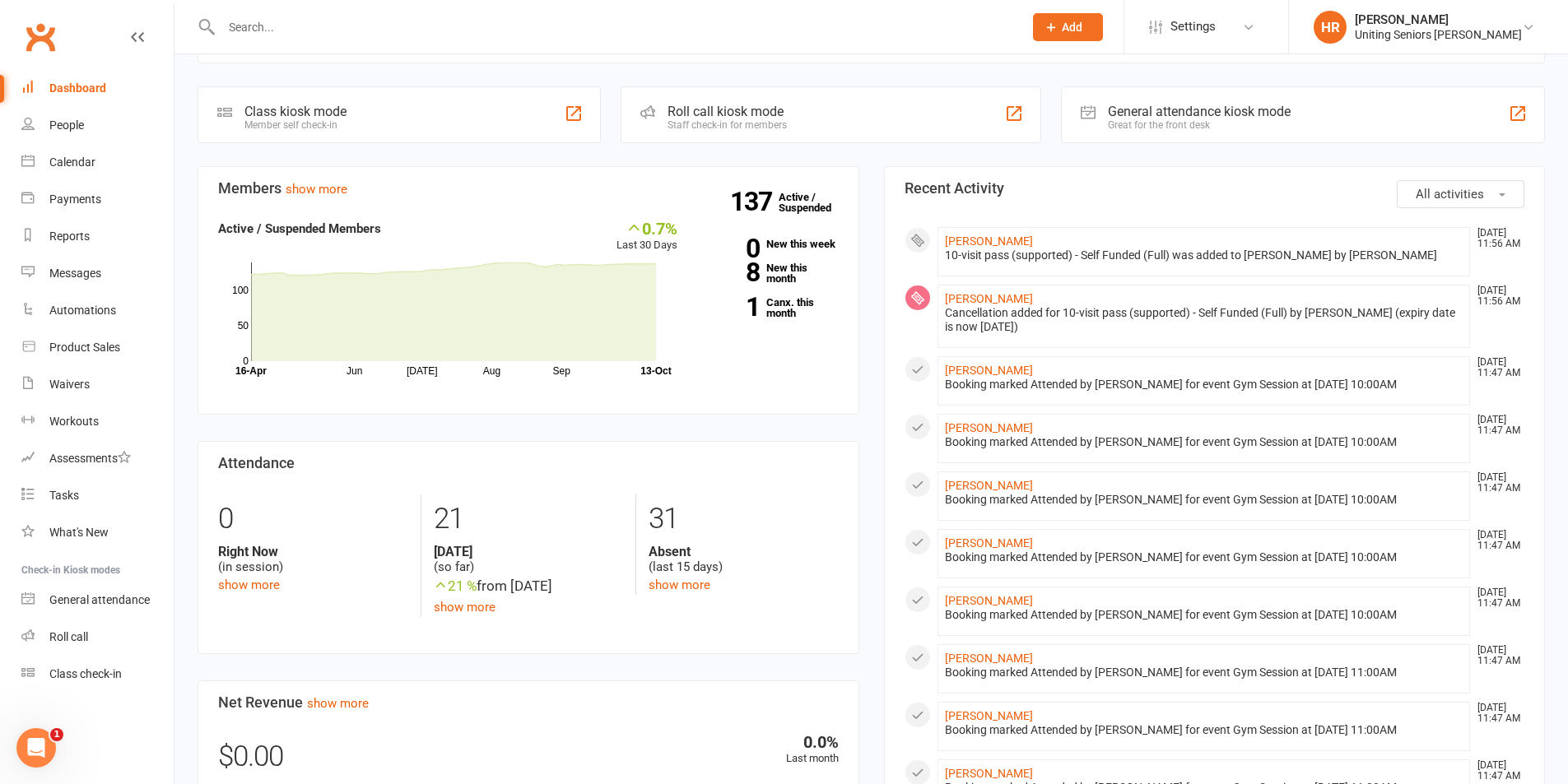
scroll to position [411, 0]
